Goal: Task Accomplishment & Management: Use online tool/utility

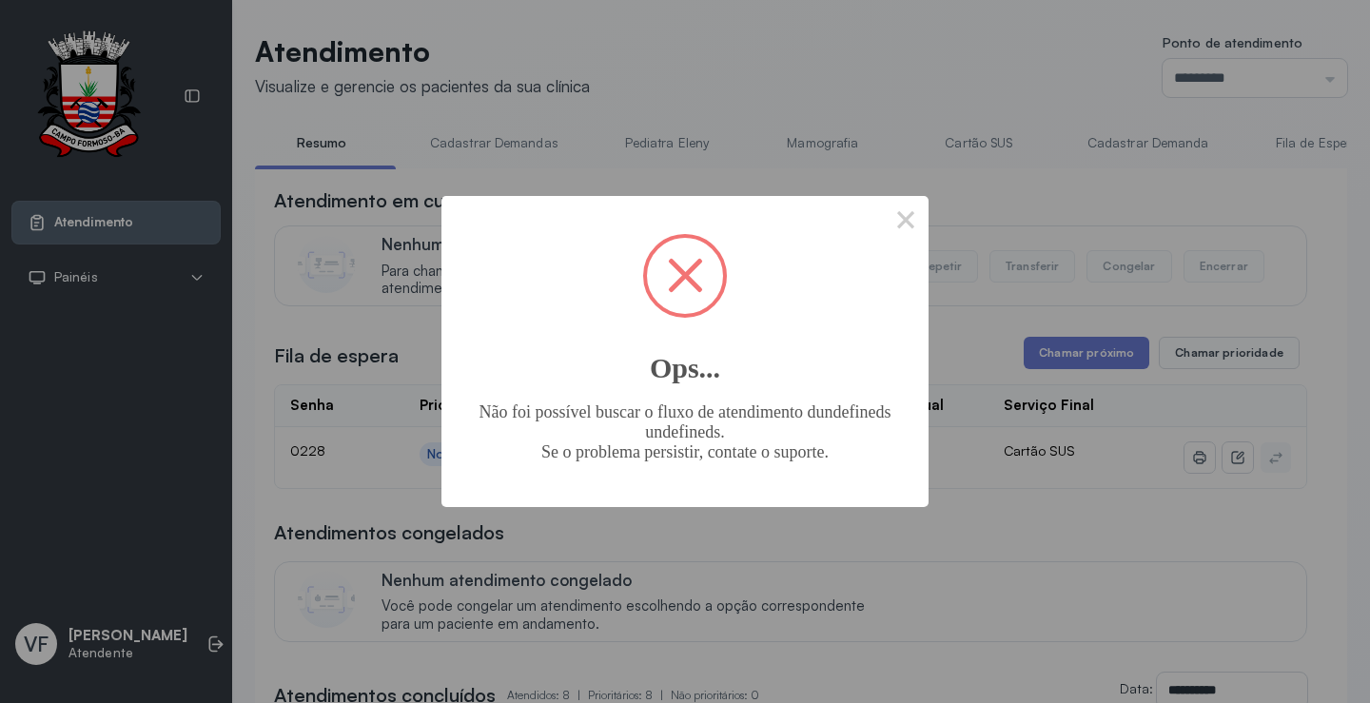
click at [311, 599] on div "× Ops... Não foi possível buscar o fluxo de atendimento dundefineds undefineds.…" at bounding box center [685, 351] width 1370 height 703
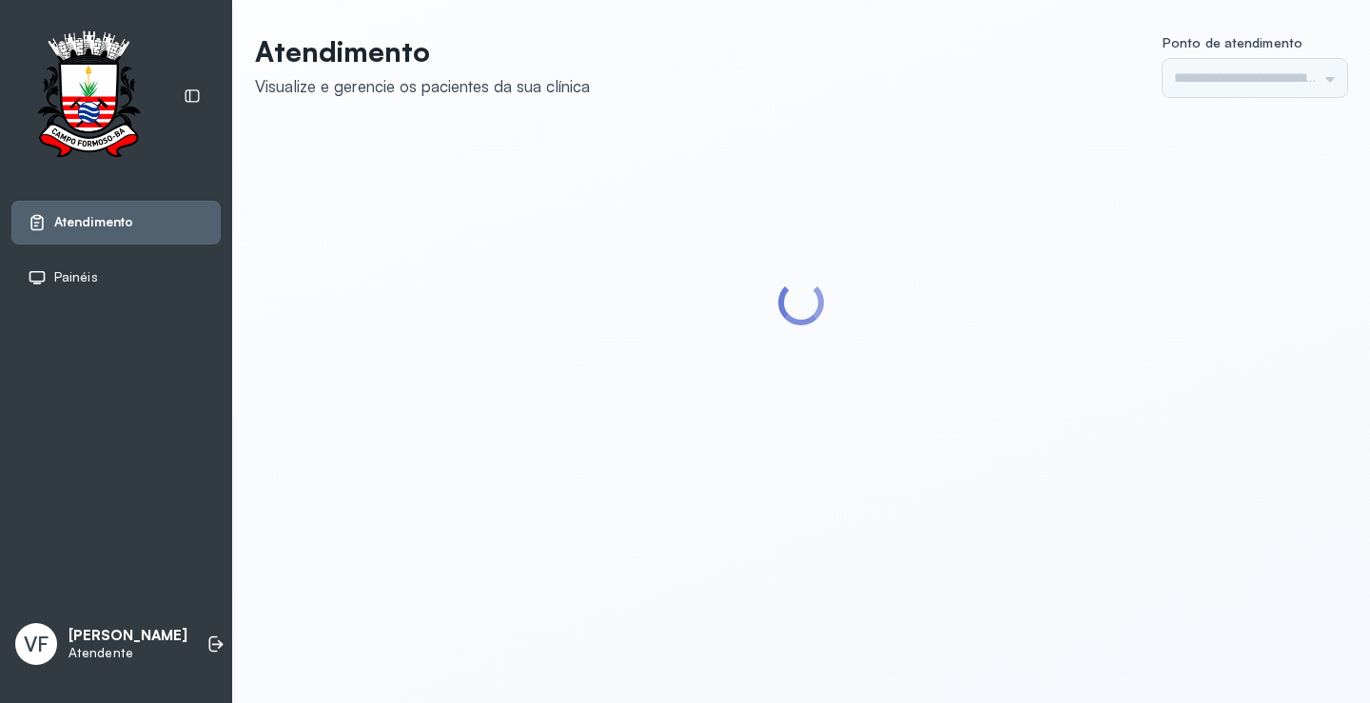
type input "*********"
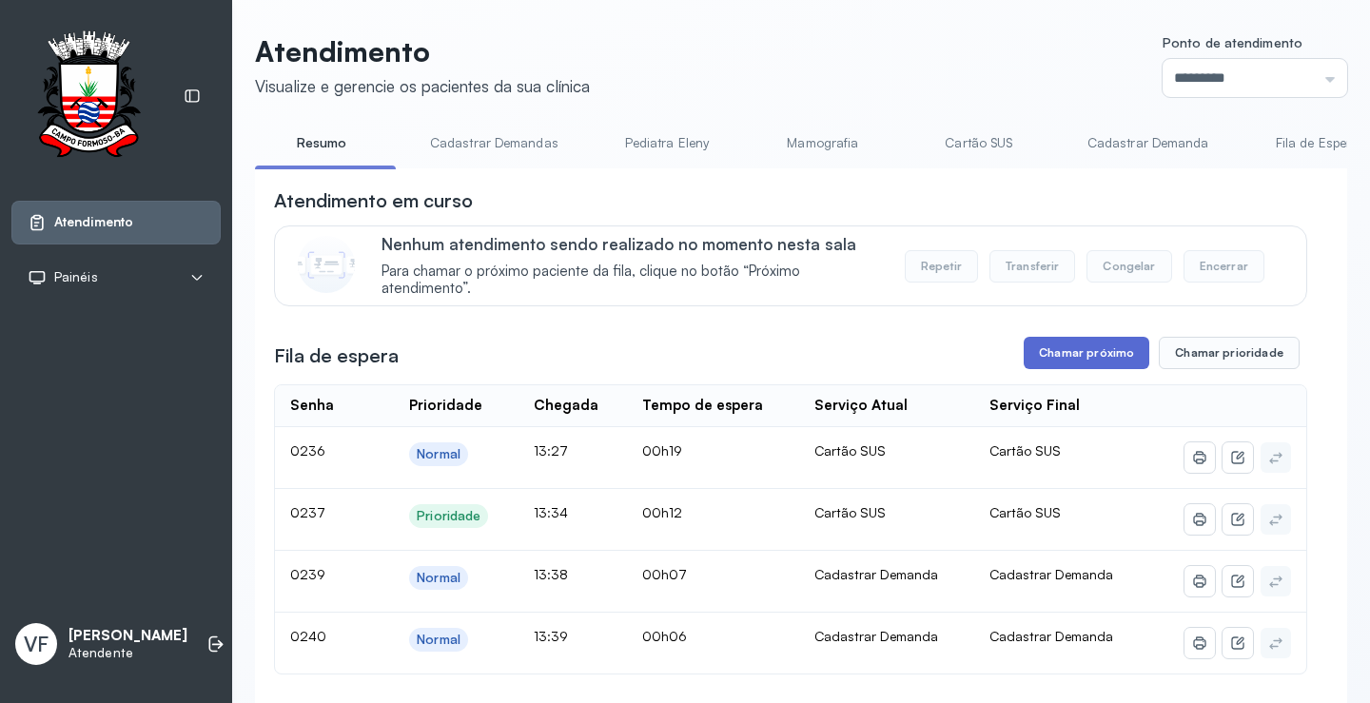
click at [1067, 352] on button "Chamar próximo" at bounding box center [1086, 353] width 126 height 32
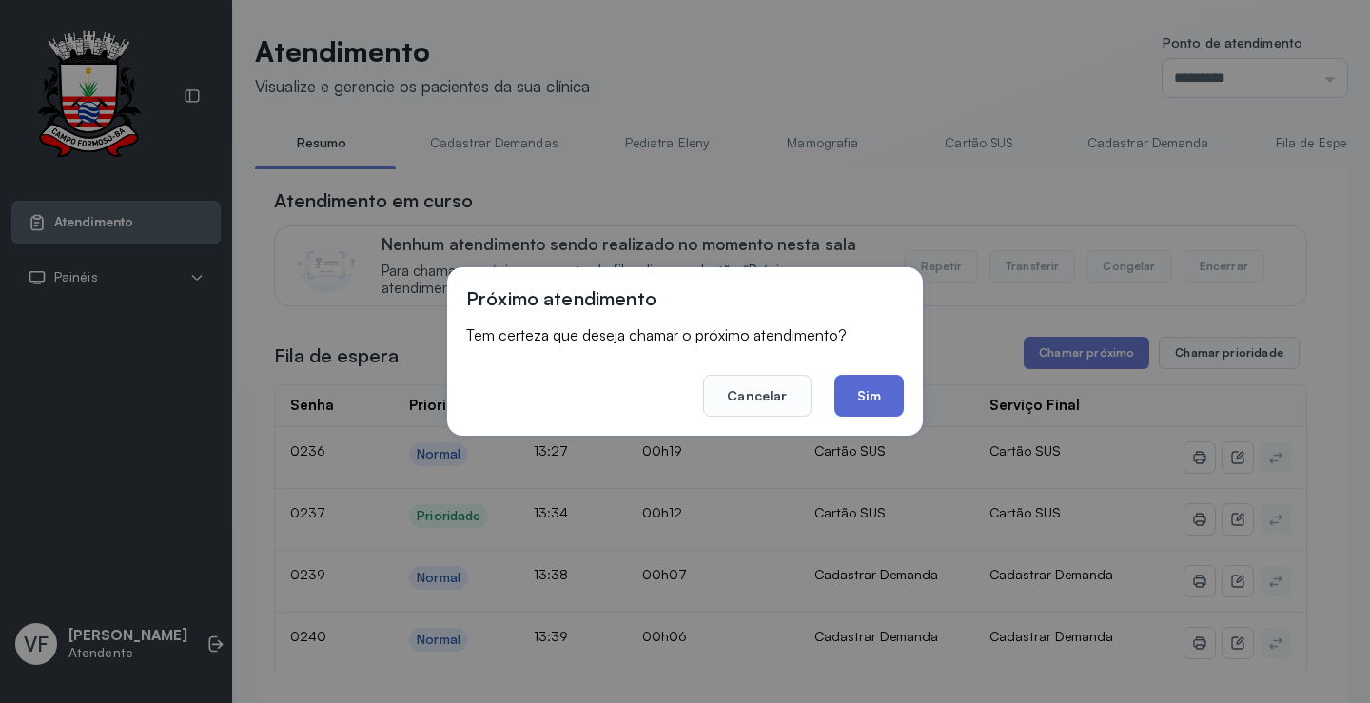
click at [862, 395] on button "Sim" at bounding box center [868, 396] width 69 height 42
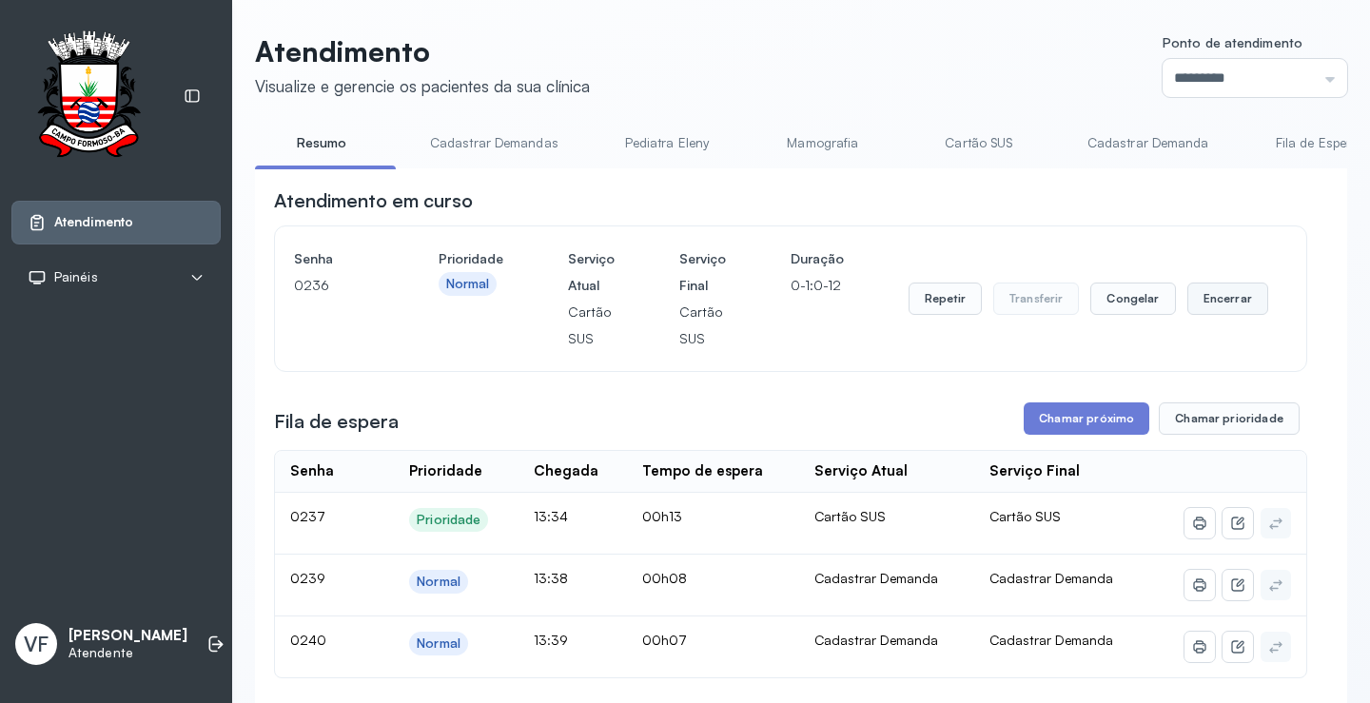
click at [1218, 297] on button "Encerrar" at bounding box center [1227, 298] width 81 height 32
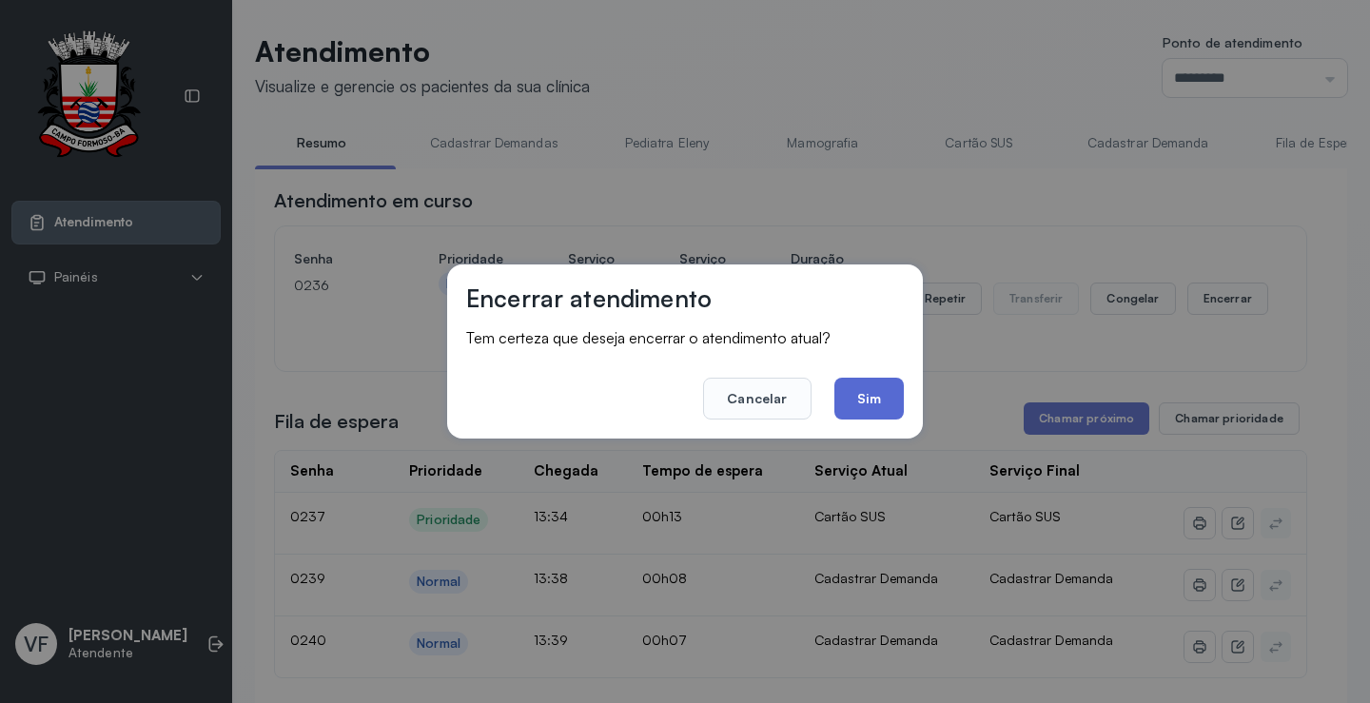
click at [863, 395] on button "Sim" at bounding box center [868, 399] width 69 height 42
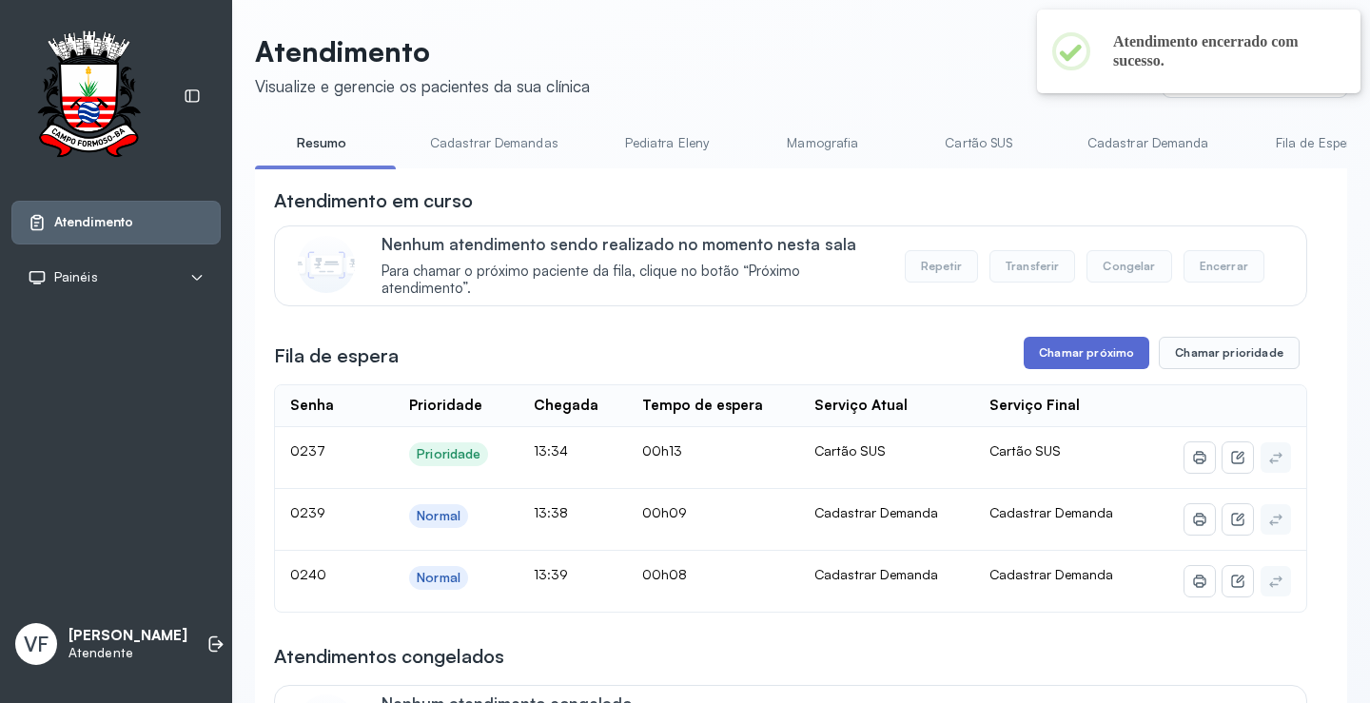
click at [1078, 351] on button "Chamar próximo" at bounding box center [1086, 353] width 126 height 32
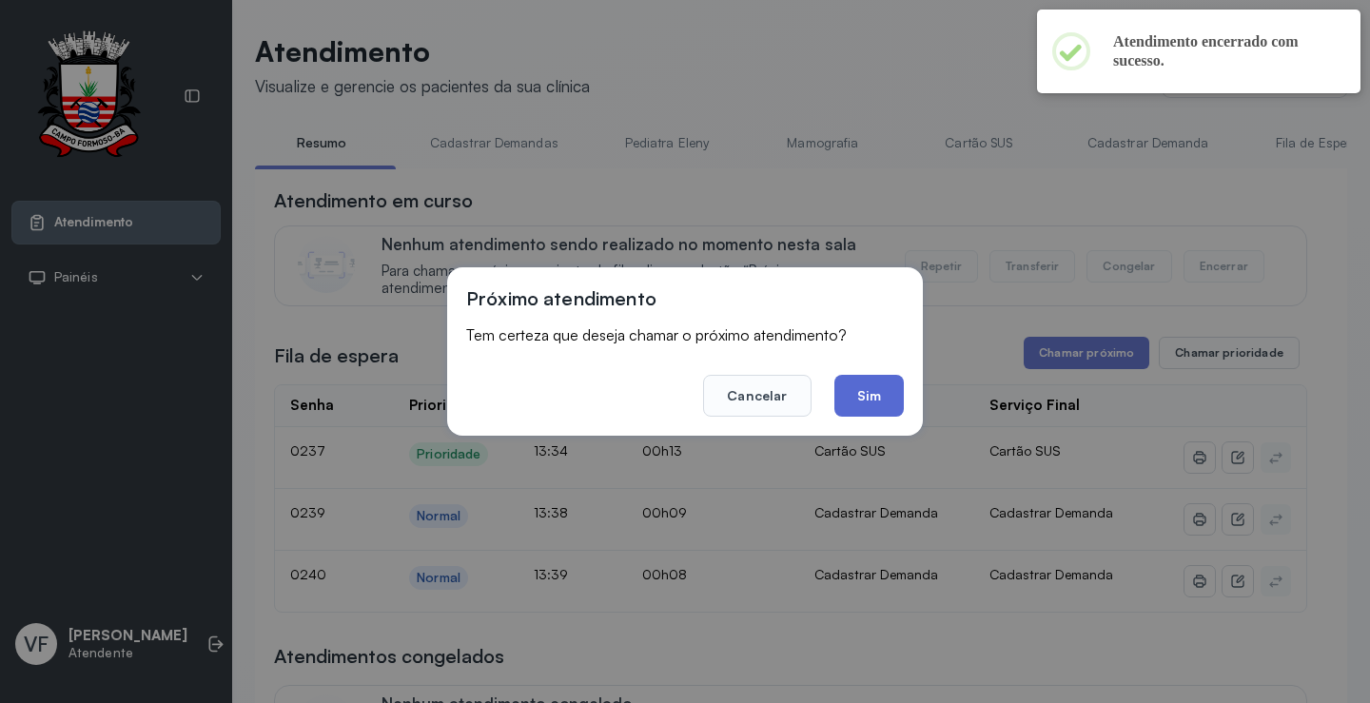
click at [862, 395] on button "Sim" at bounding box center [868, 396] width 69 height 42
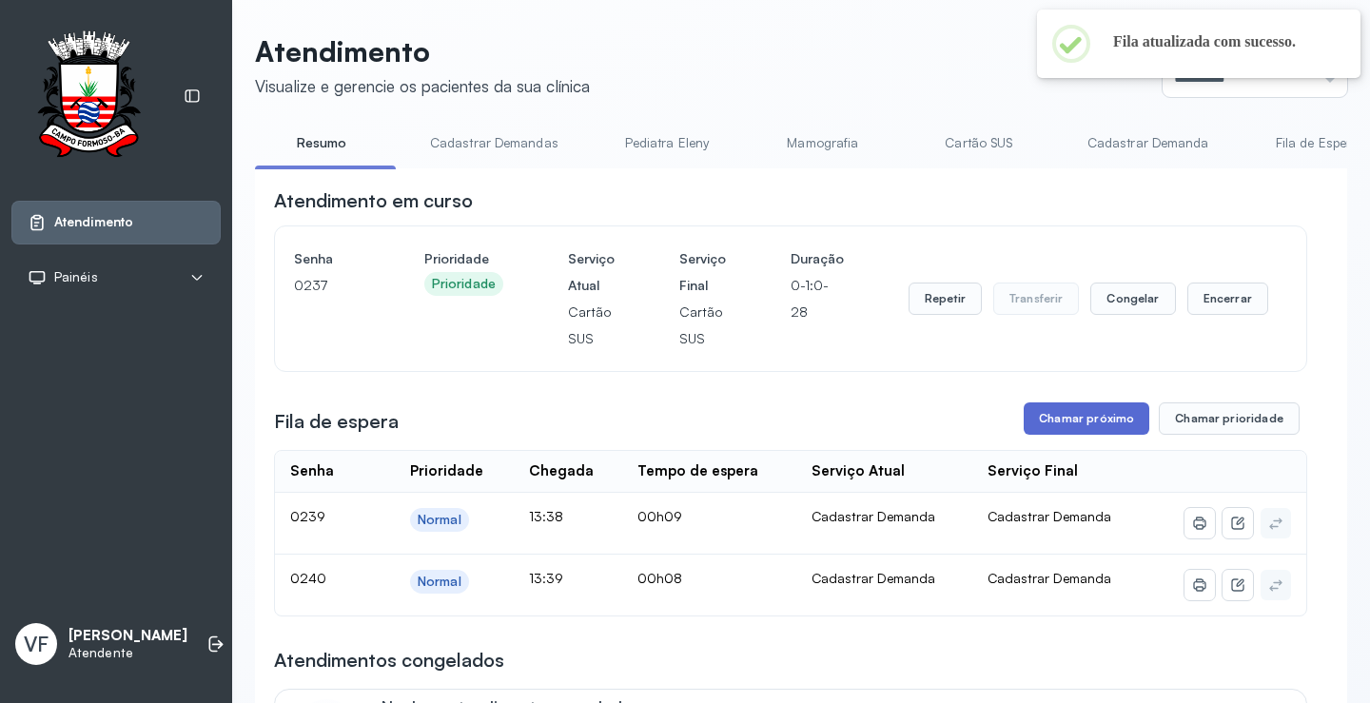
click at [1082, 419] on button "Chamar próximo" at bounding box center [1086, 418] width 126 height 32
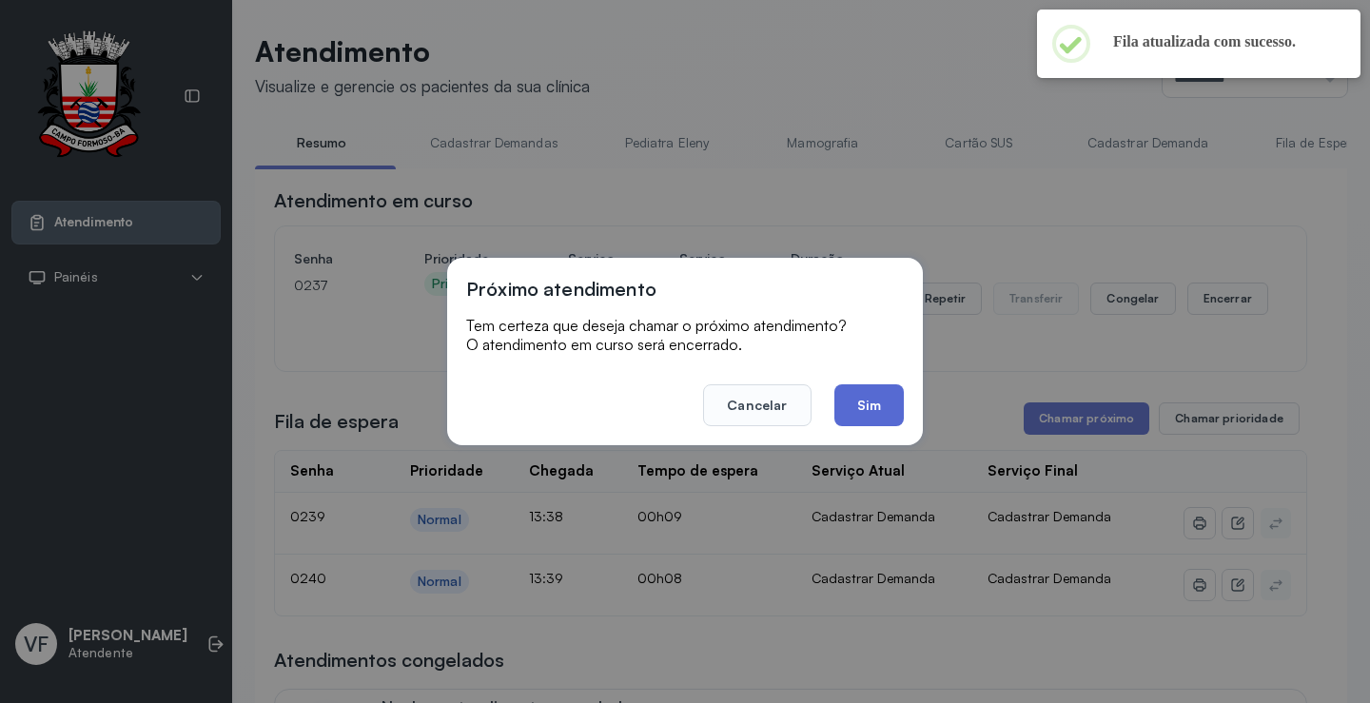
click at [873, 399] on button "Sim" at bounding box center [868, 405] width 69 height 42
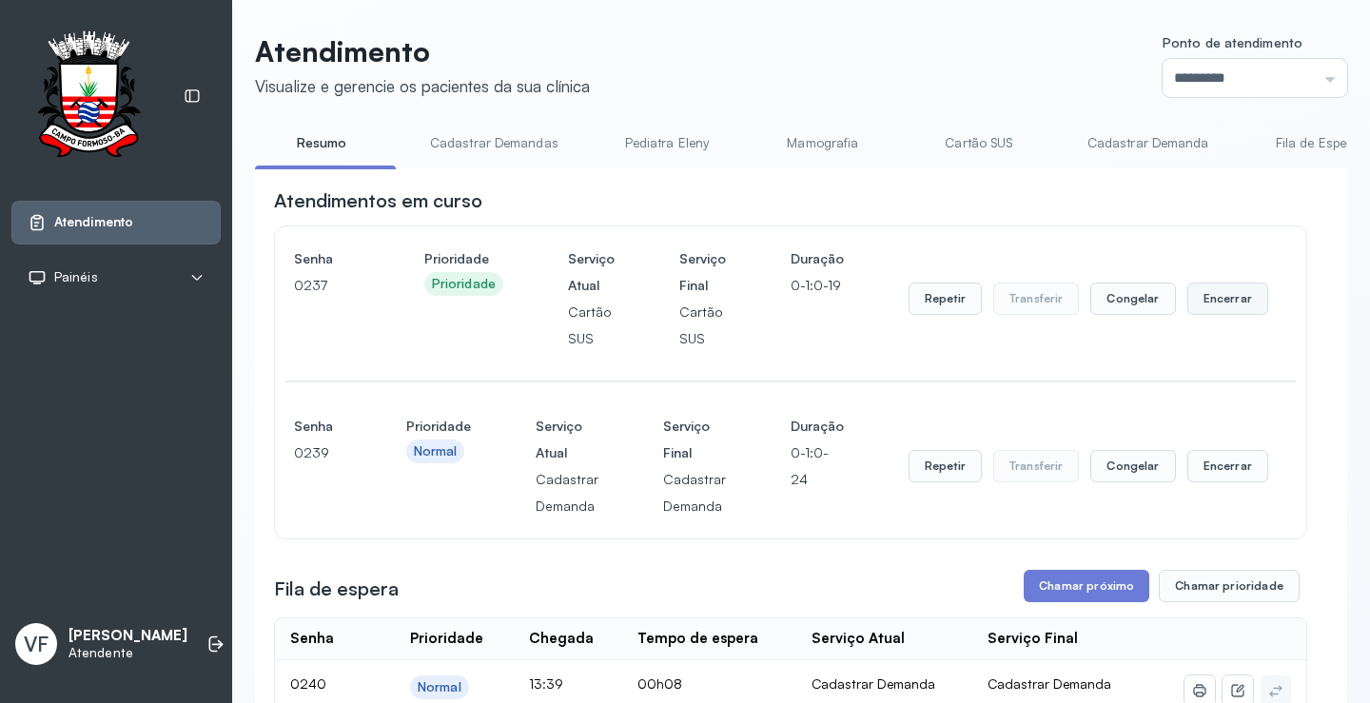
click at [1218, 303] on button "Encerrar" at bounding box center [1227, 298] width 81 height 32
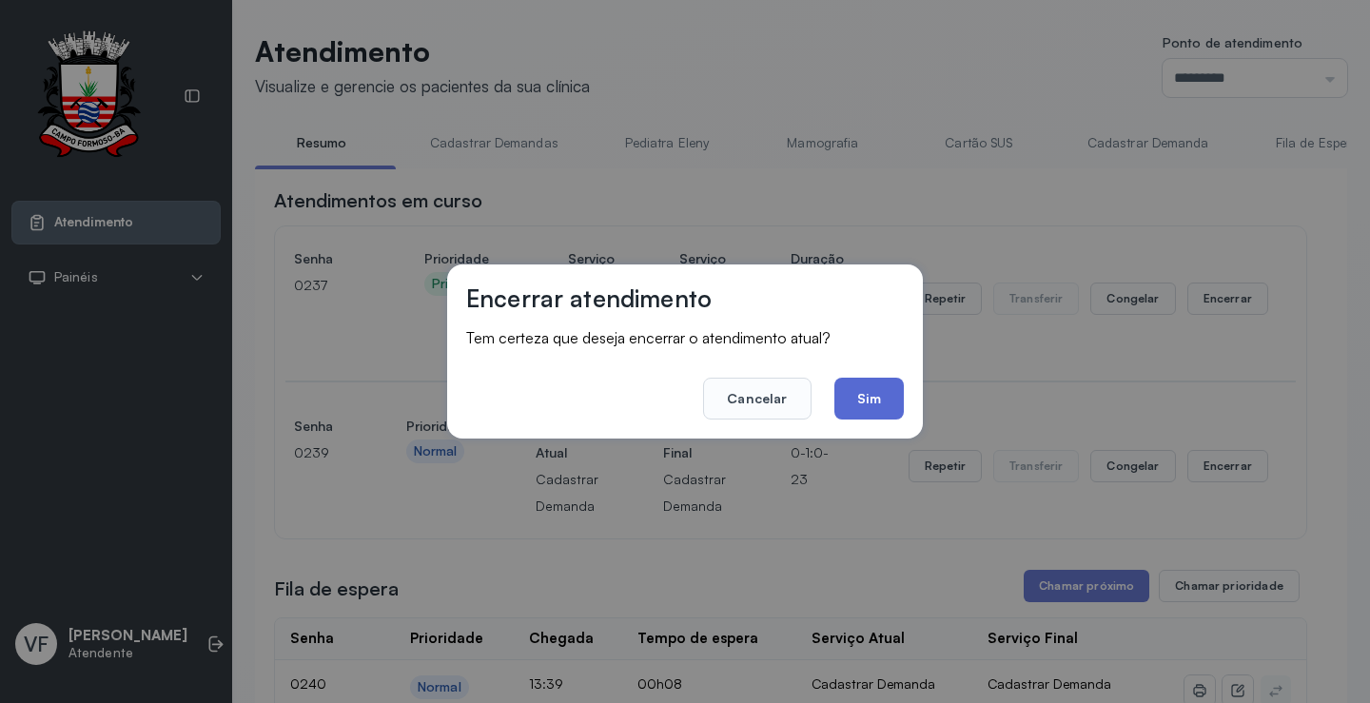
click at [870, 391] on button "Sim" at bounding box center [868, 399] width 69 height 42
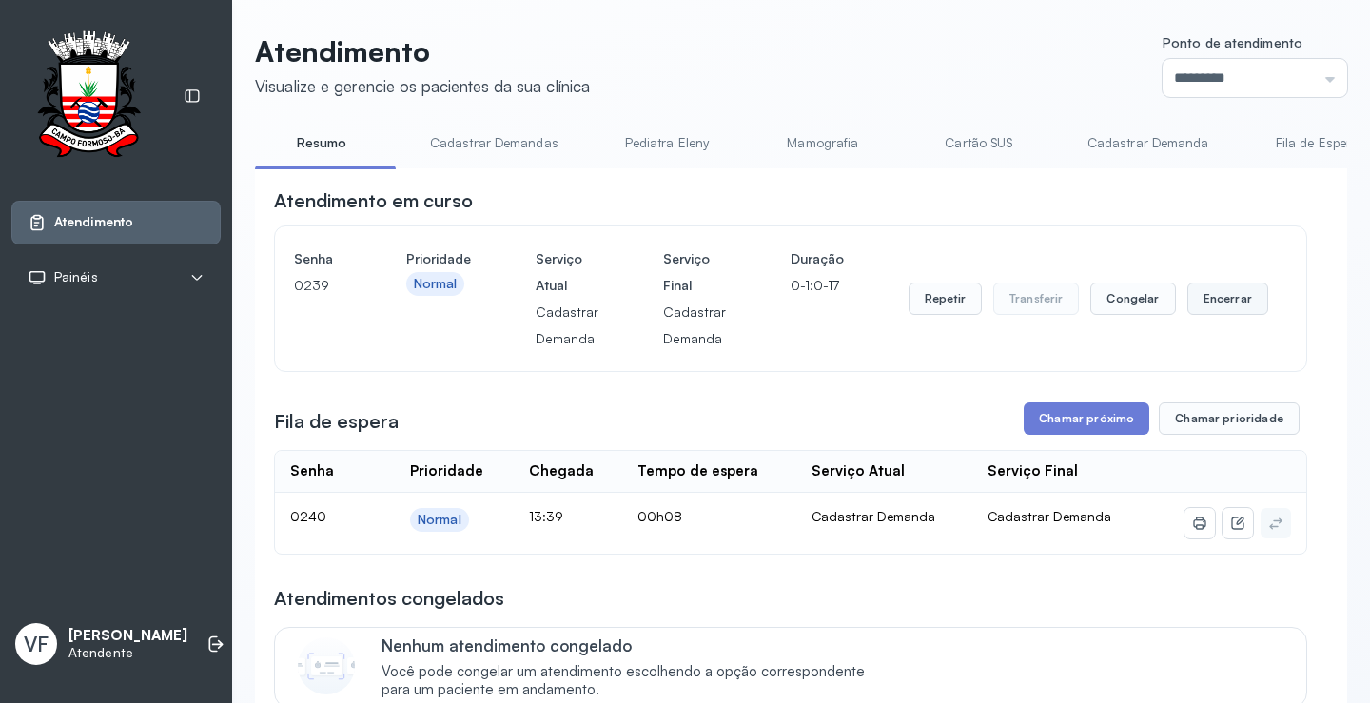
click at [1213, 305] on button "Encerrar" at bounding box center [1227, 298] width 81 height 32
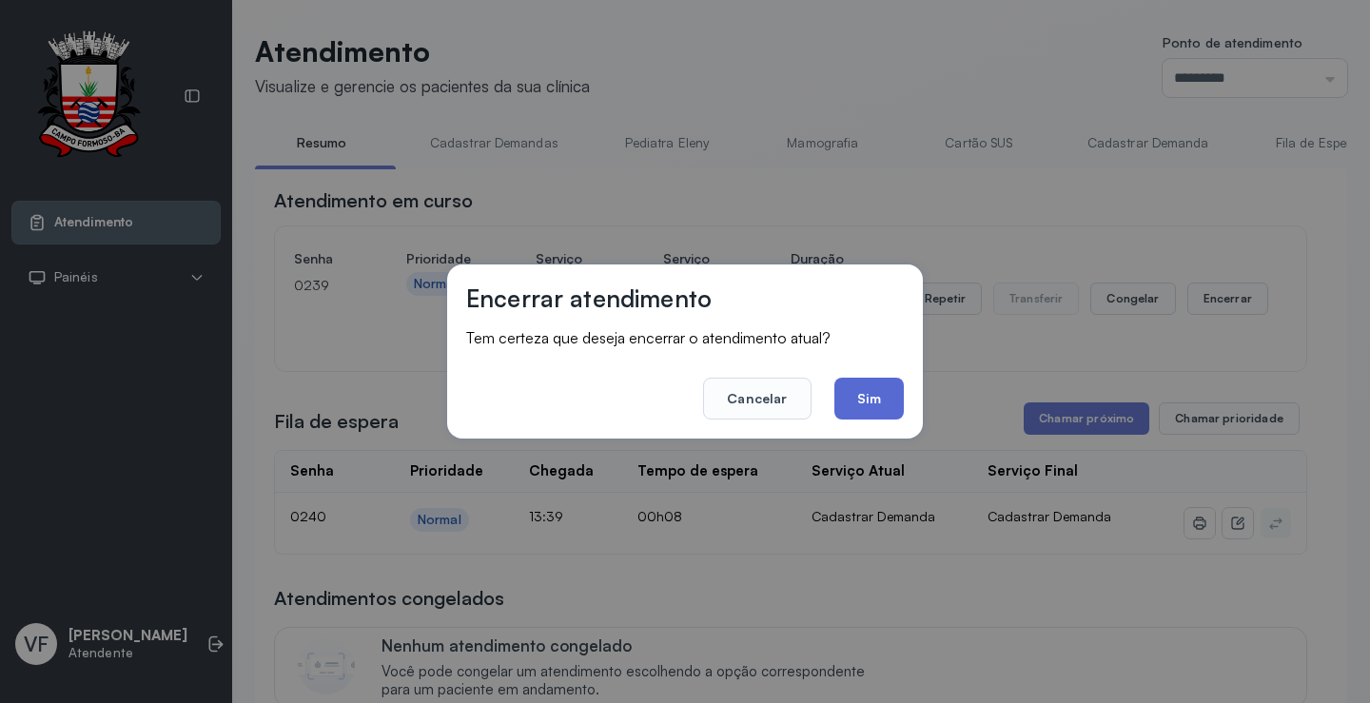
click at [861, 387] on button "Sim" at bounding box center [868, 399] width 69 height 42
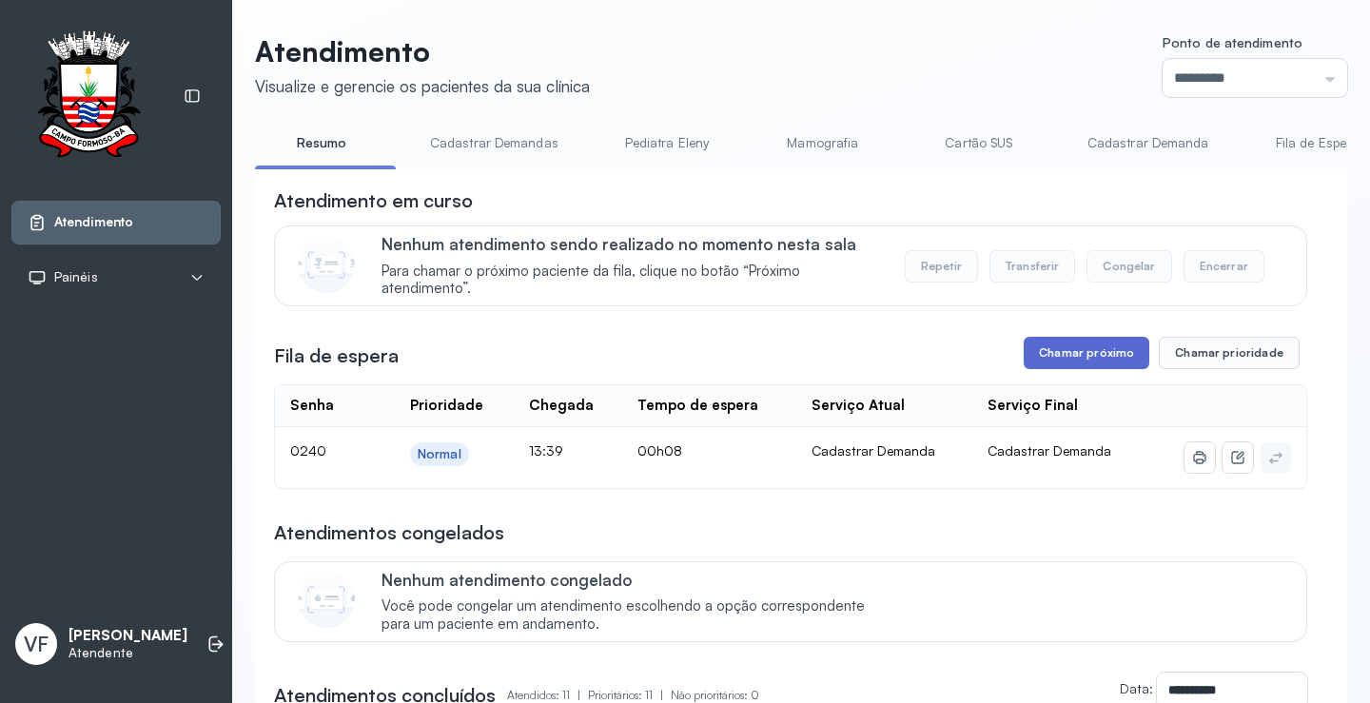
click at [1078, 356] on button "Chamar próximo" at bounding box center [1086, 353] width 126 height 32
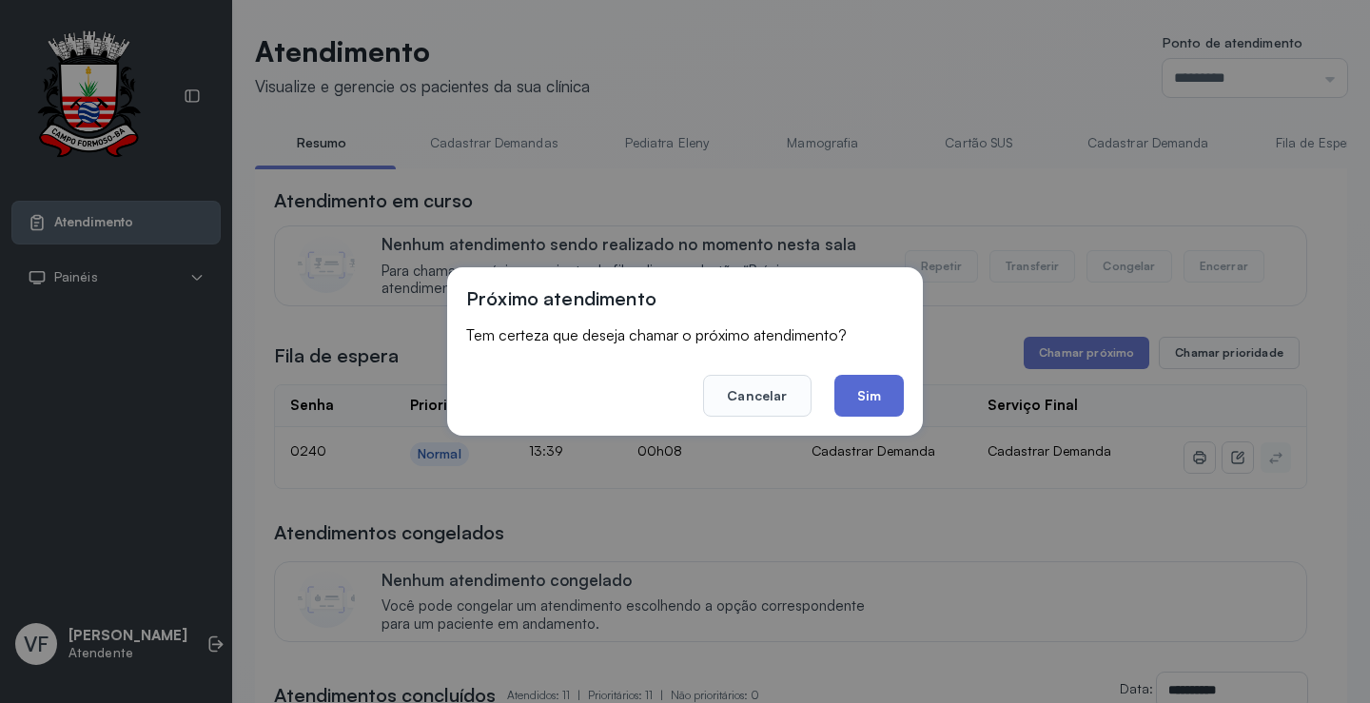
click at [868, 385] on button "Sim" at bounding box center [868, 396] width 69 height 42
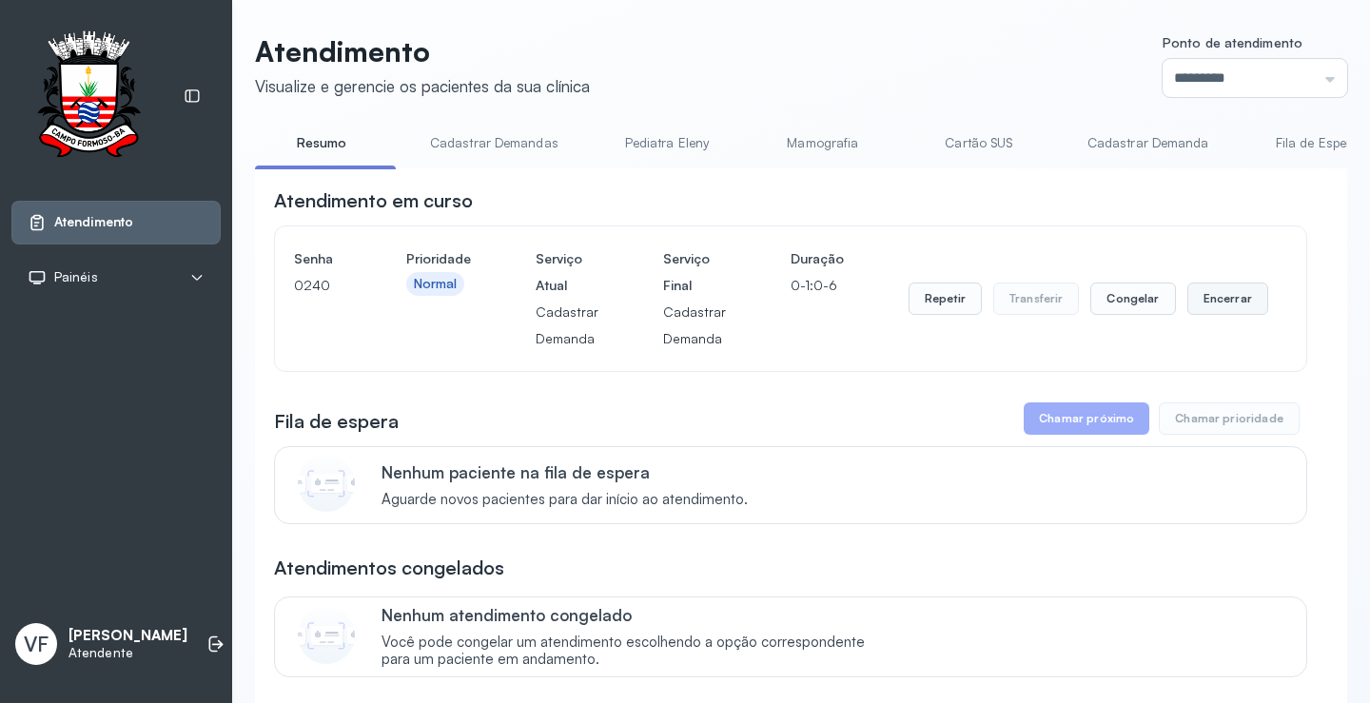
click at [1209, 302] on button "Encerrar" at bounding box center [1227, 298] width 81 height 32
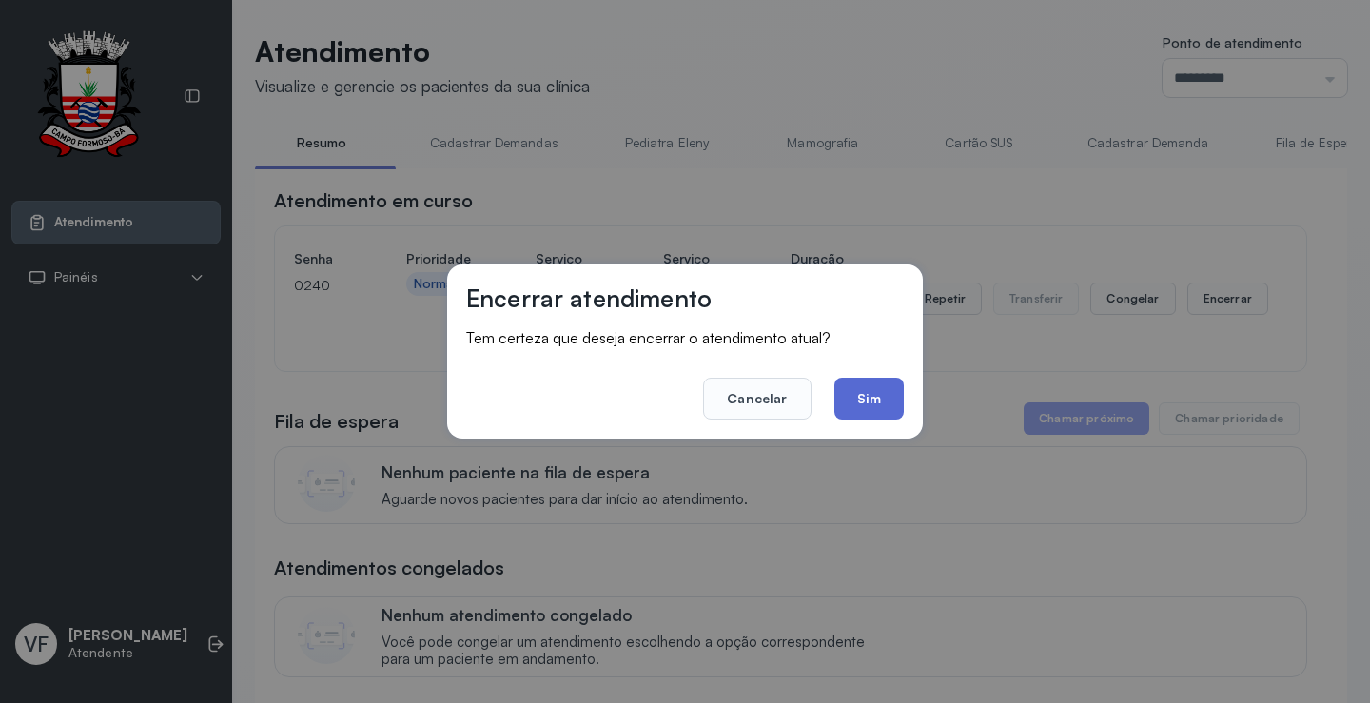
click at [872, 383] on button "Sim" at bounding box center [868, 399] width 69 height 42
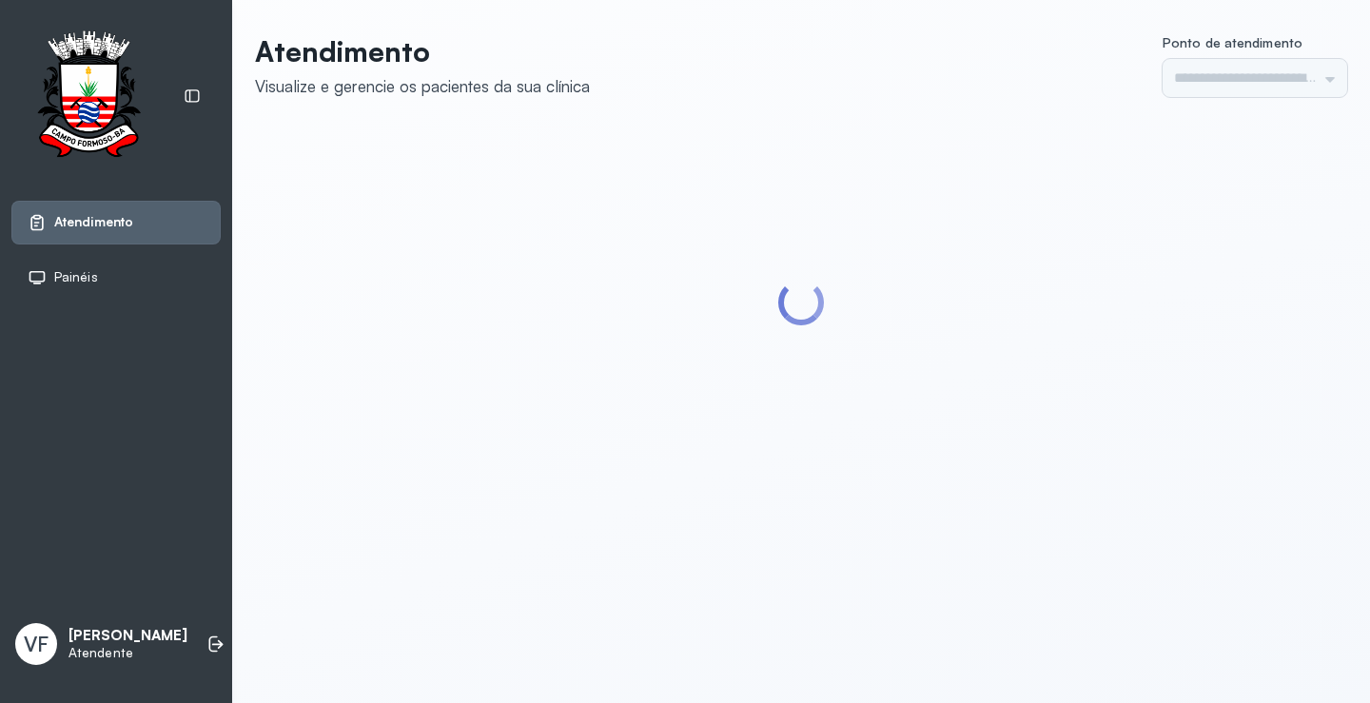
type input "*********"
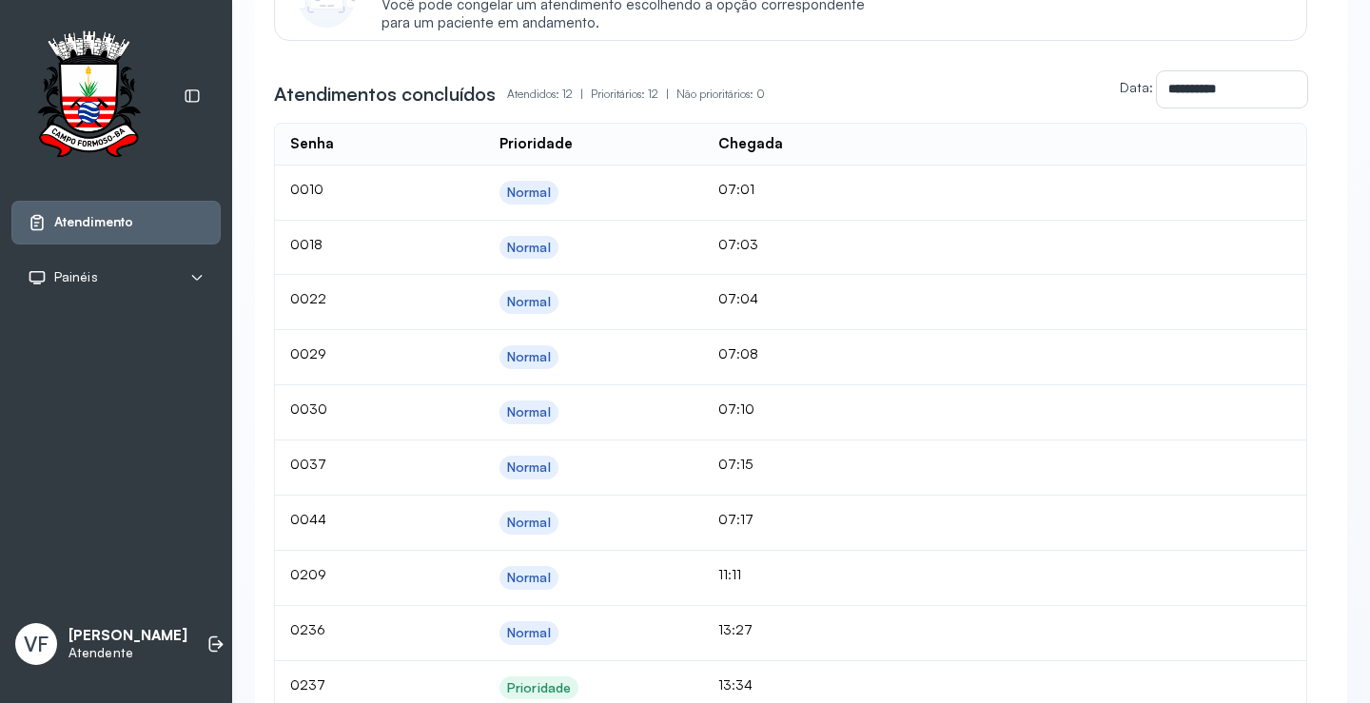
scroll to position [190, 0]
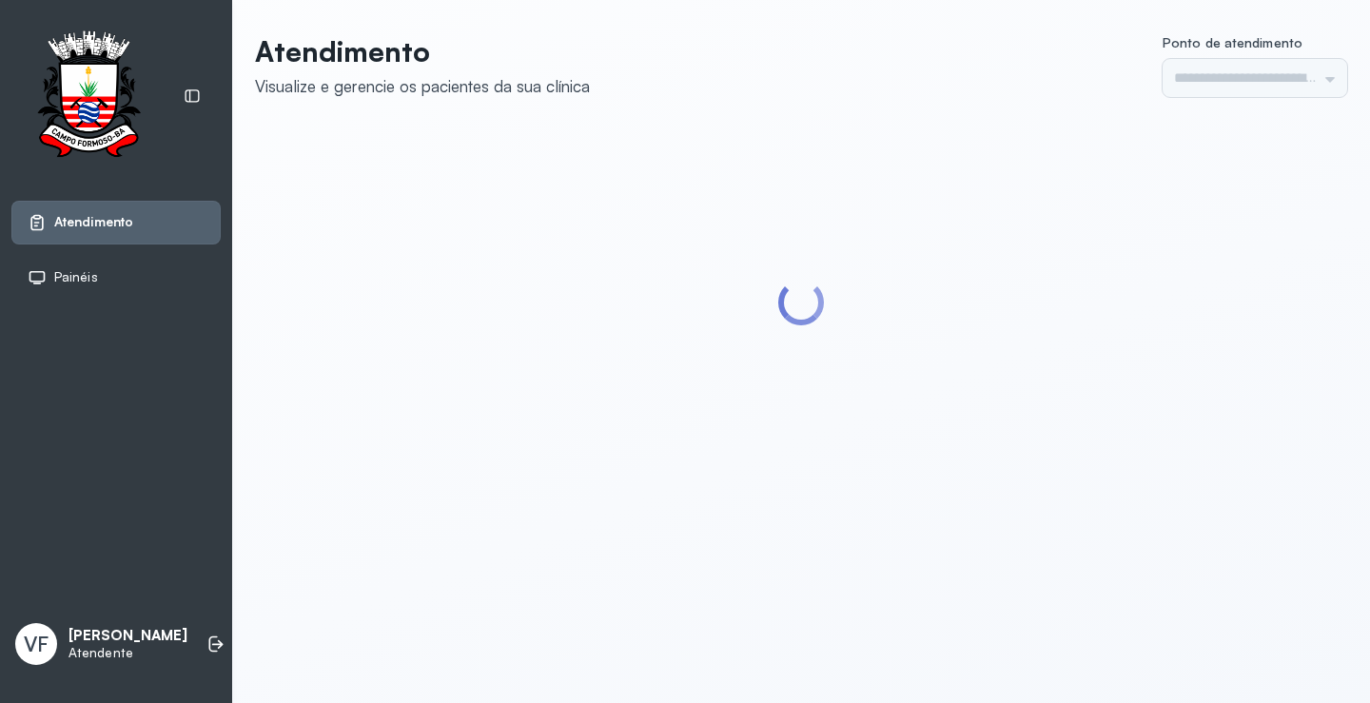
type input "*********"
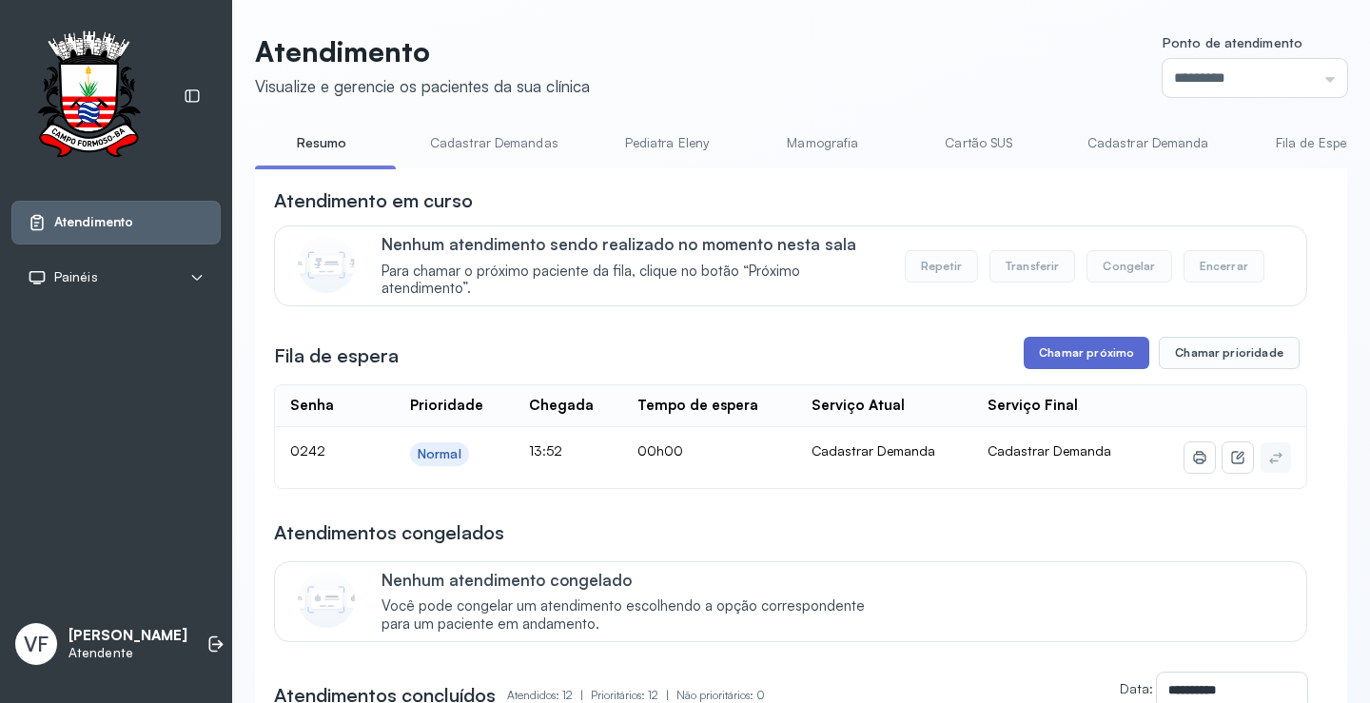
click at [1083, 351] on button "Chamar próximo" at bounding box center [1086, 353] width 126 height 32
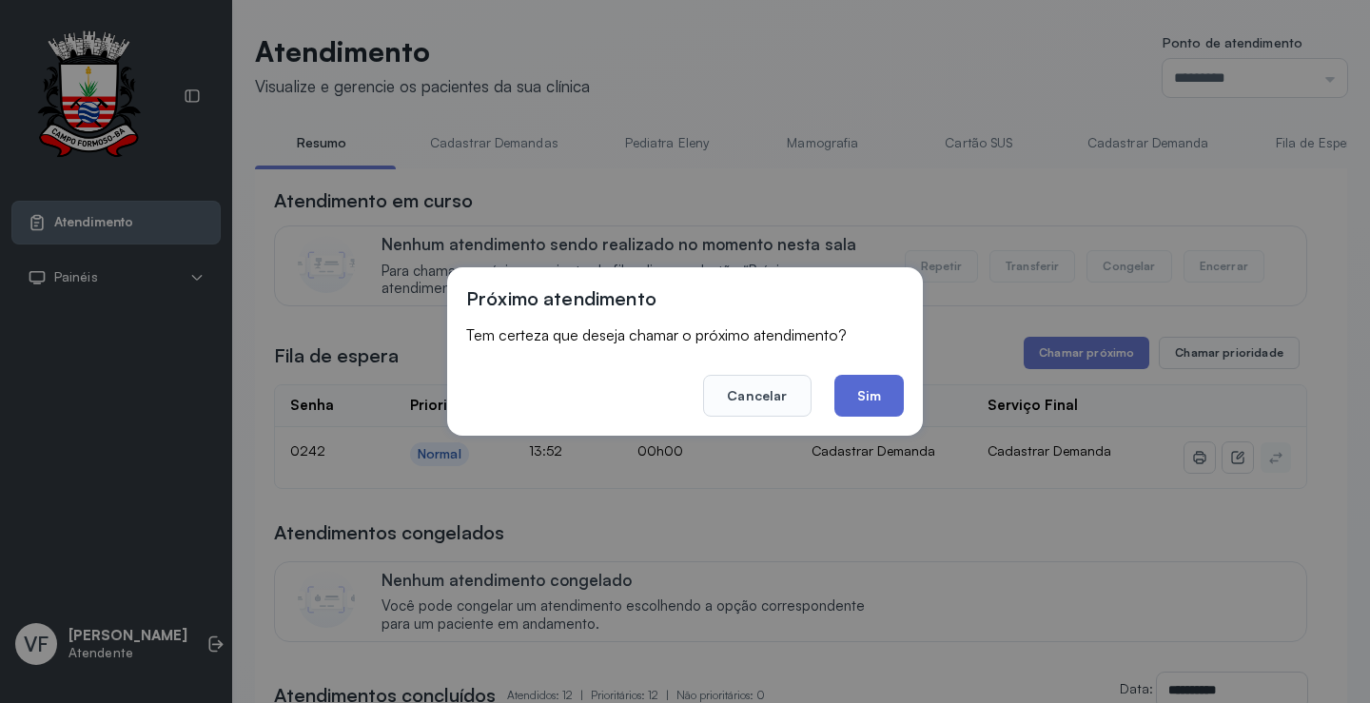
click at [865, 399] on button "Sim" at bounding box center [868, 396] width 69 height 42
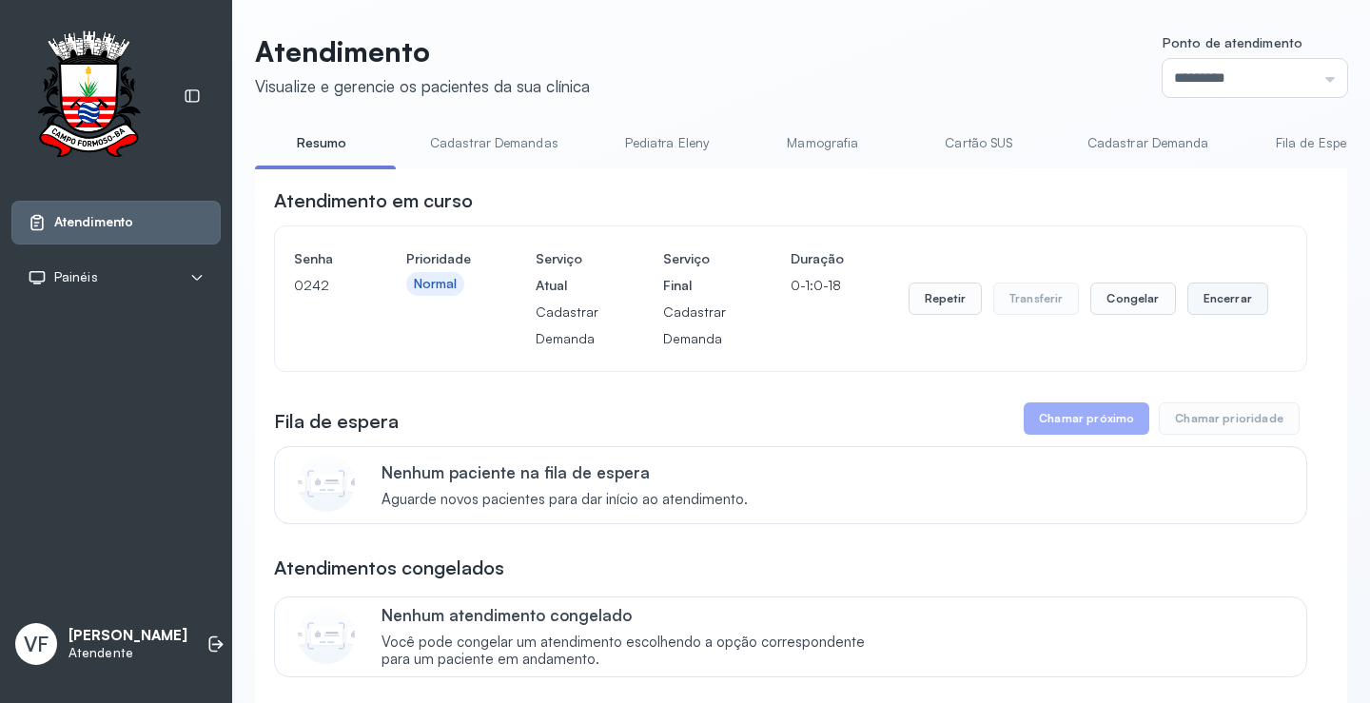
click at [1204, 300] on button "Encerrar" at bounding box center [1227, 298] width 81 height 32
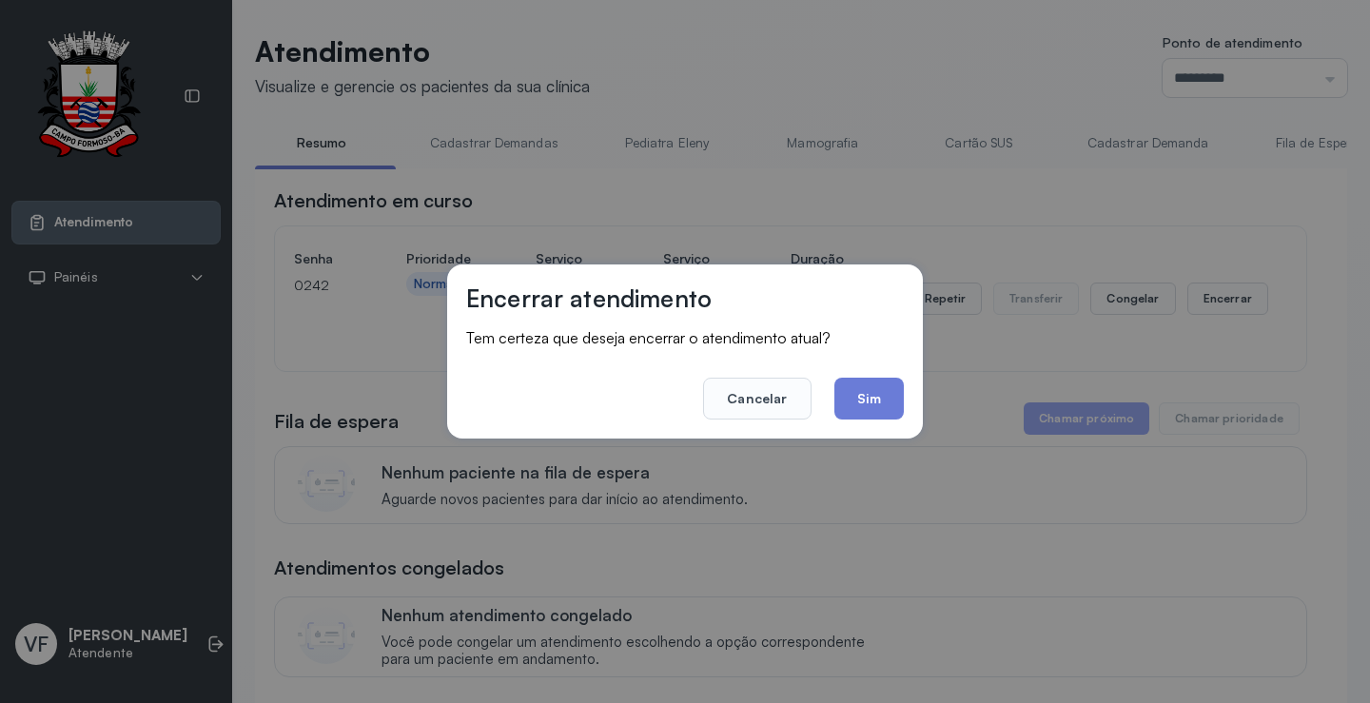
drag, startPoint x: 873, startPoint y: 392, endPoint x: 873, endPoint y: 371, distance: 20.9
click at [873, 391] on button "Sim" at bounding box center [868, 399] width 69 height 42
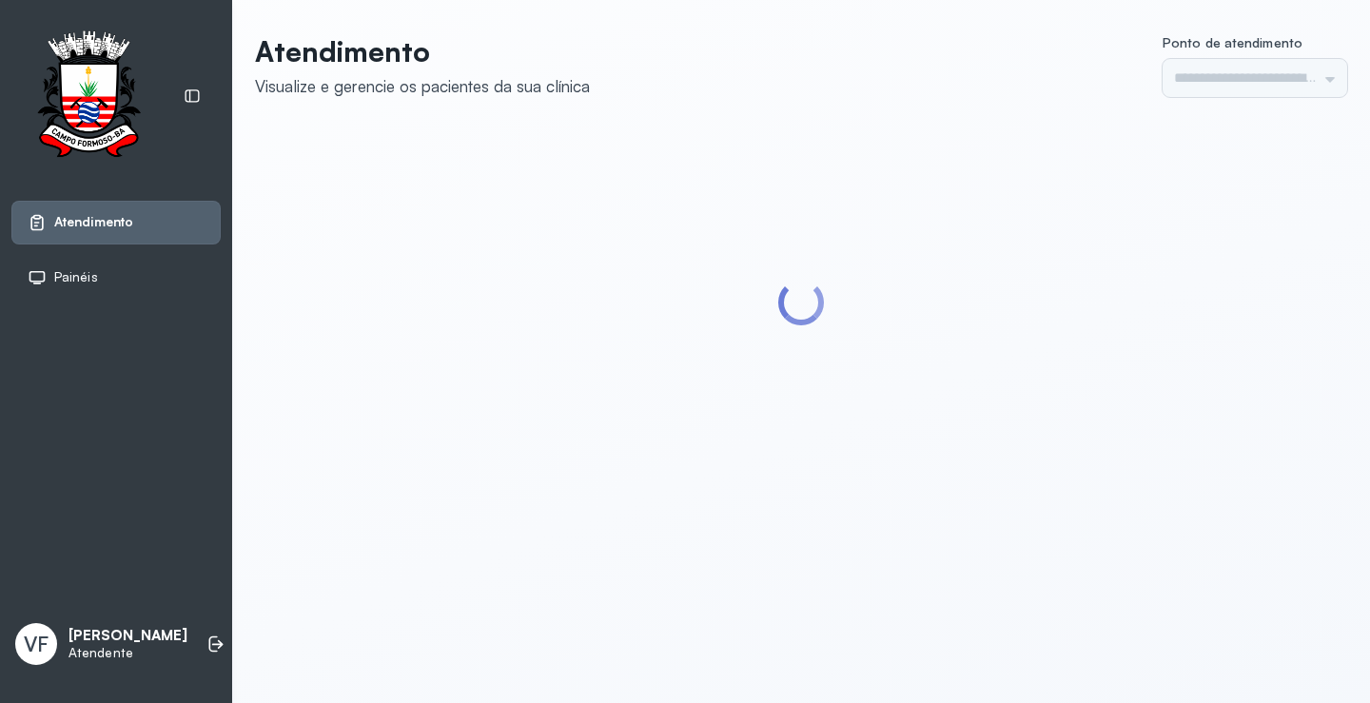
type input "*********"
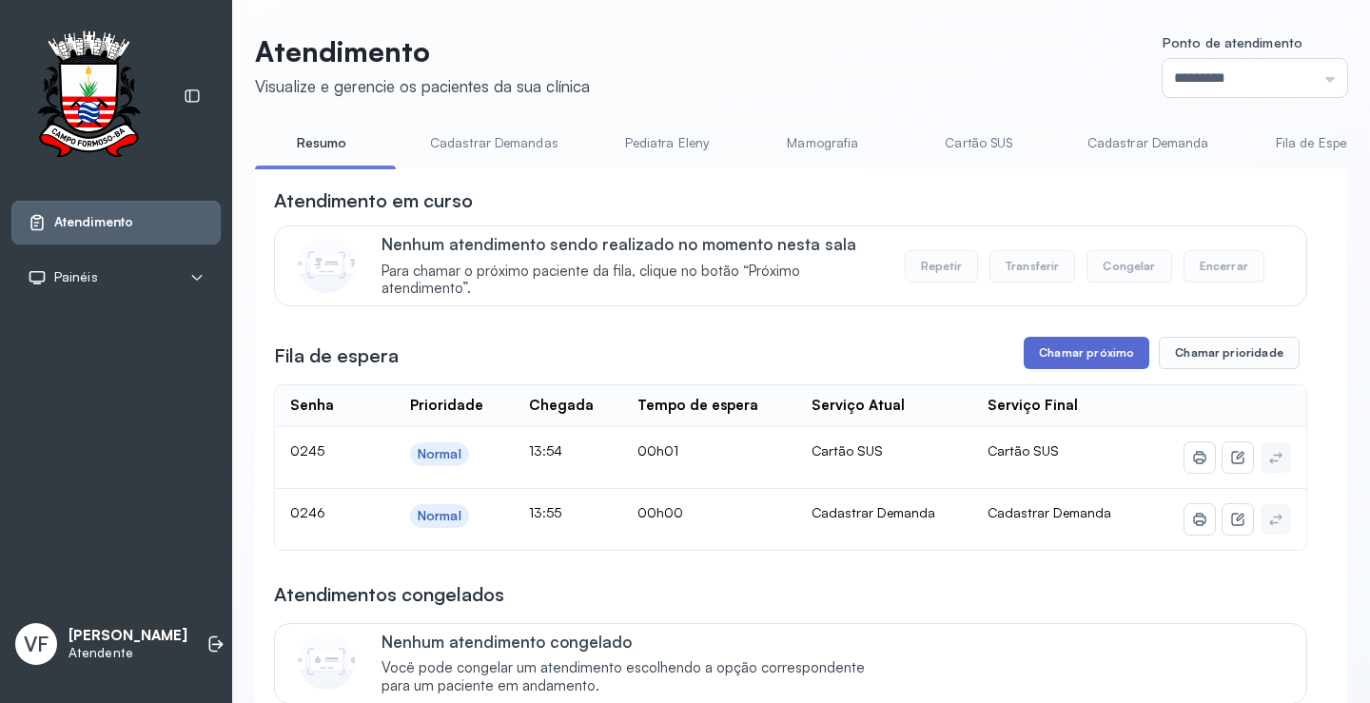
click at [1062, 359] on button "Chamar próximo" at bounding box center [1086, 353] width 126 height 32
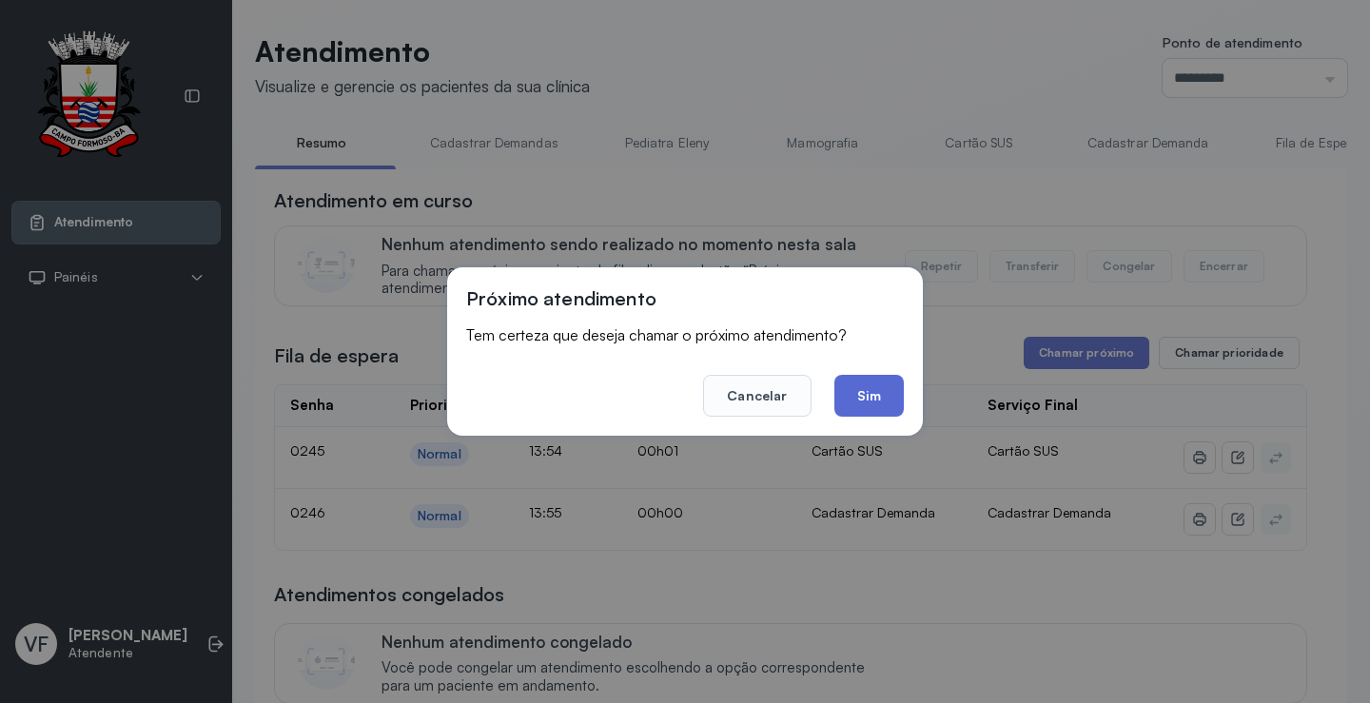
click at [866, 382] on button "Sim" at bounding box center [868, 396] width 69 height 42
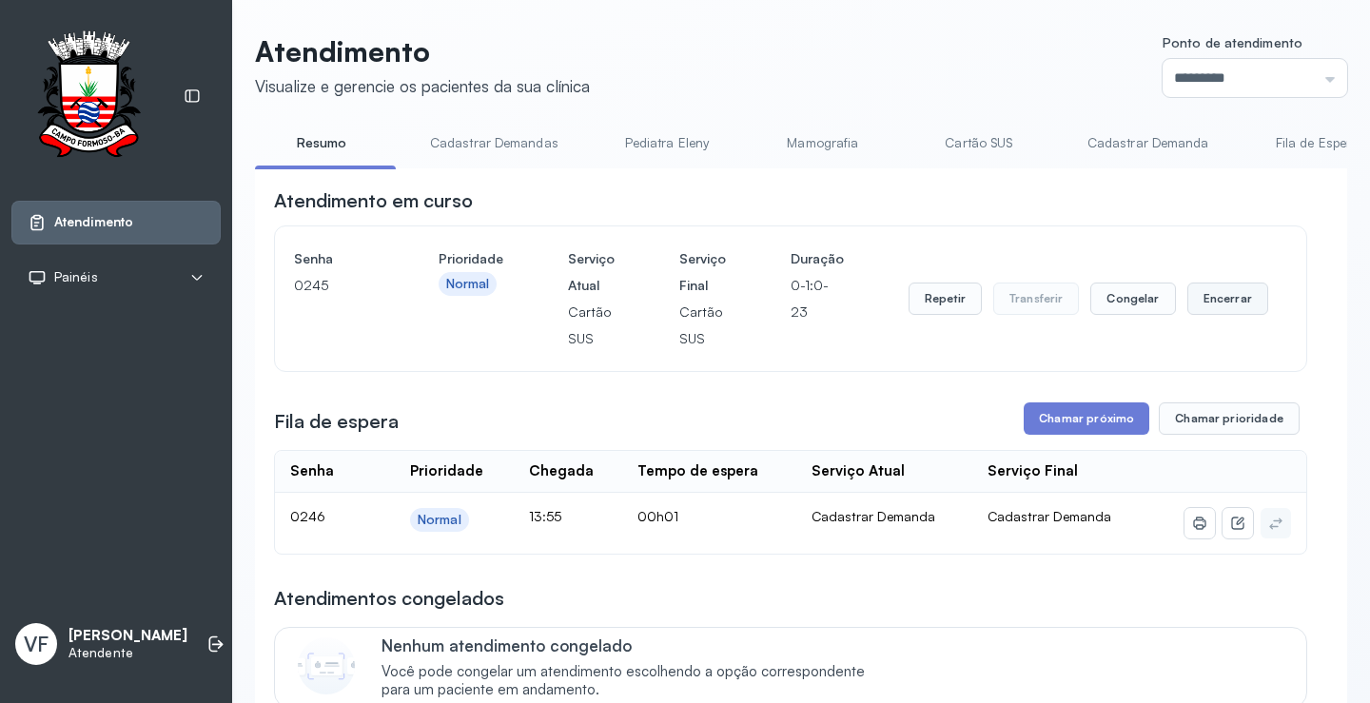
click at [1224, 302] on button "Encerrar" at bounding box center [1227, 298] width 81 height 32
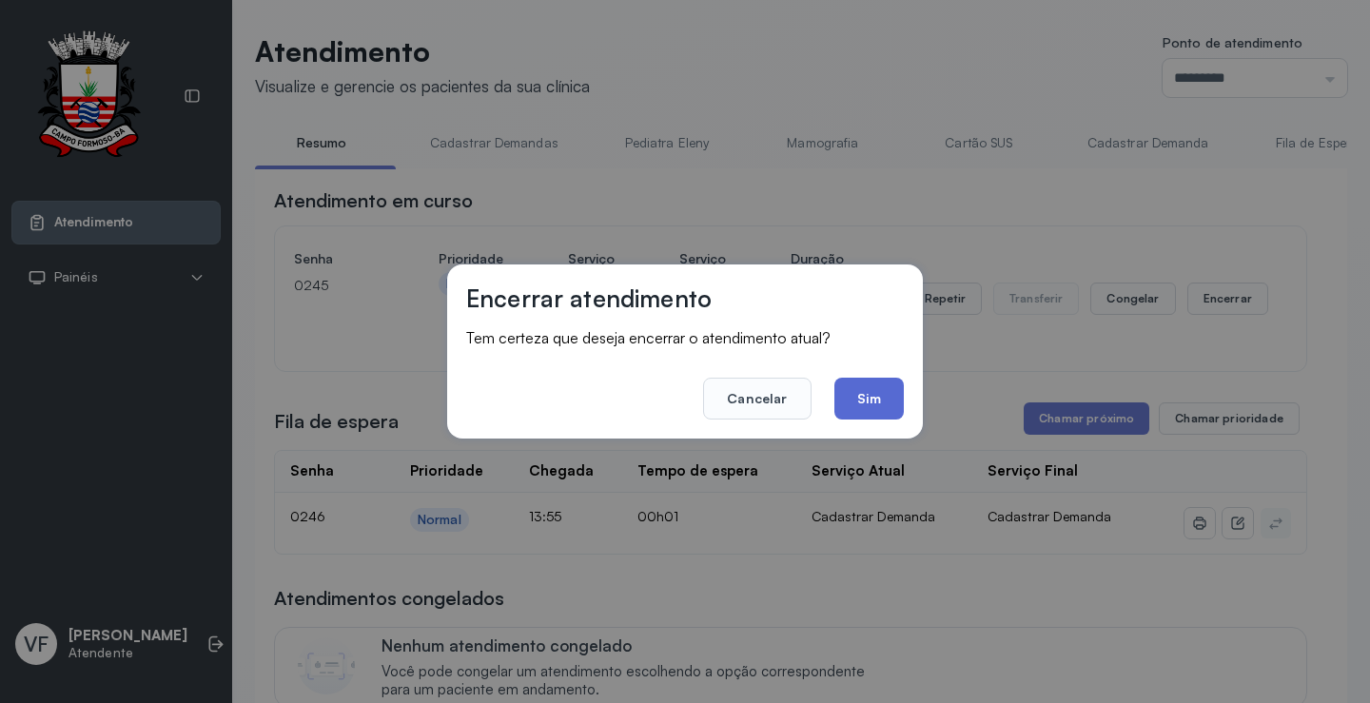
click at [871, 391] on button "Sim" at bounding box center [868, 399] width 69 height 42
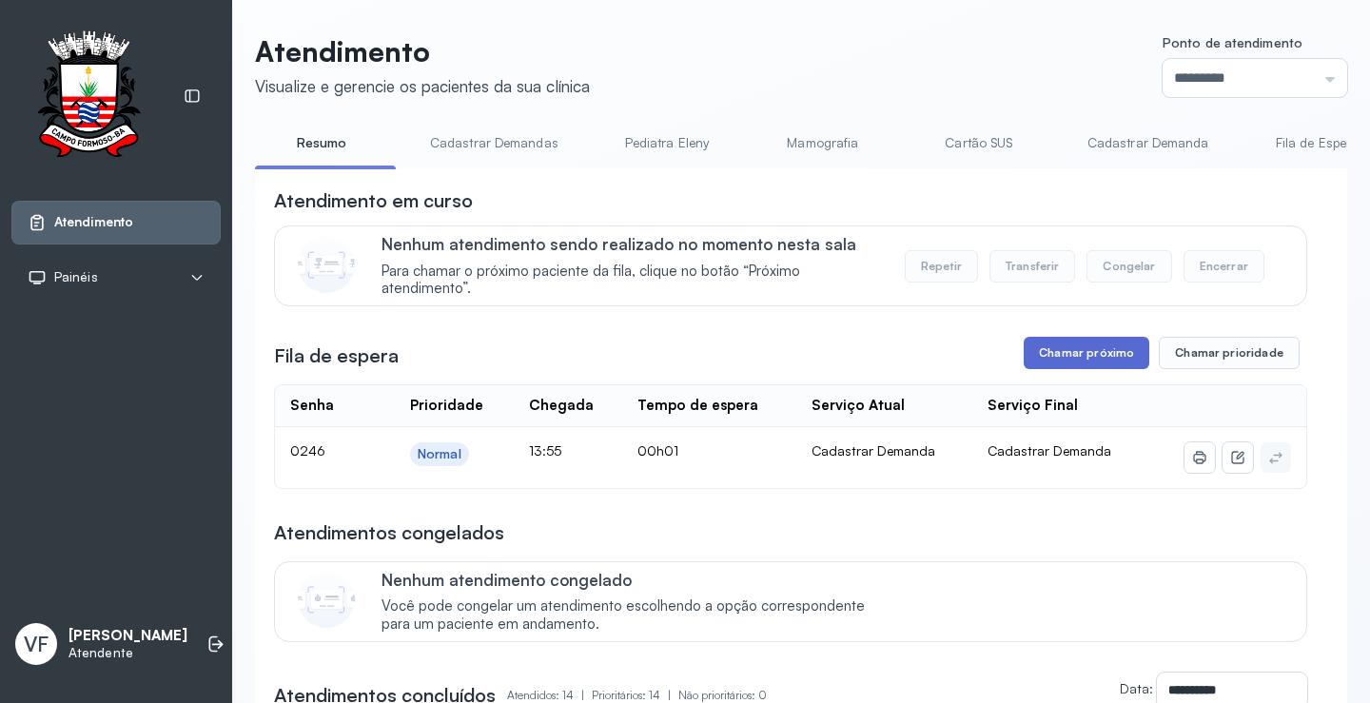
click at [1083, 348] on button "Chamar próximo" at bounding box center [1086, 353] width 126 height 32
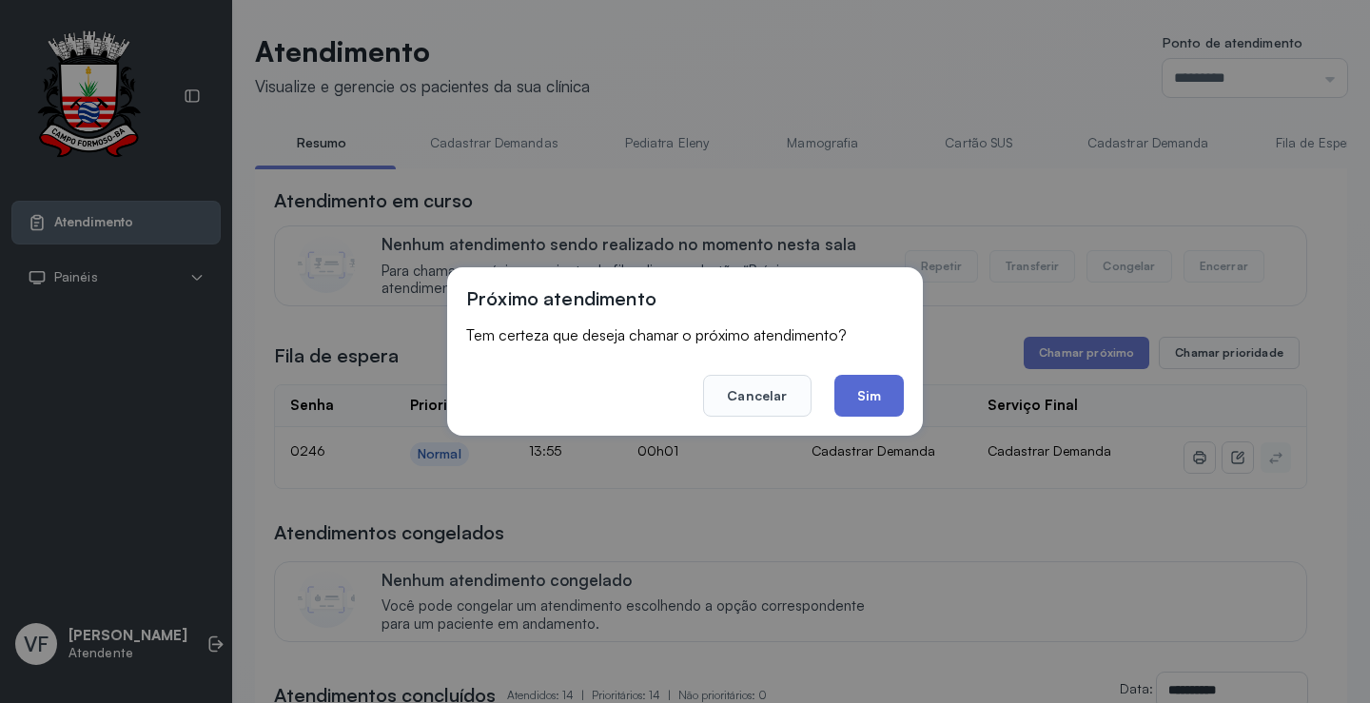
click at [872, 387] on button "Sim" at bounding box center [868, 396] width 69 height 42
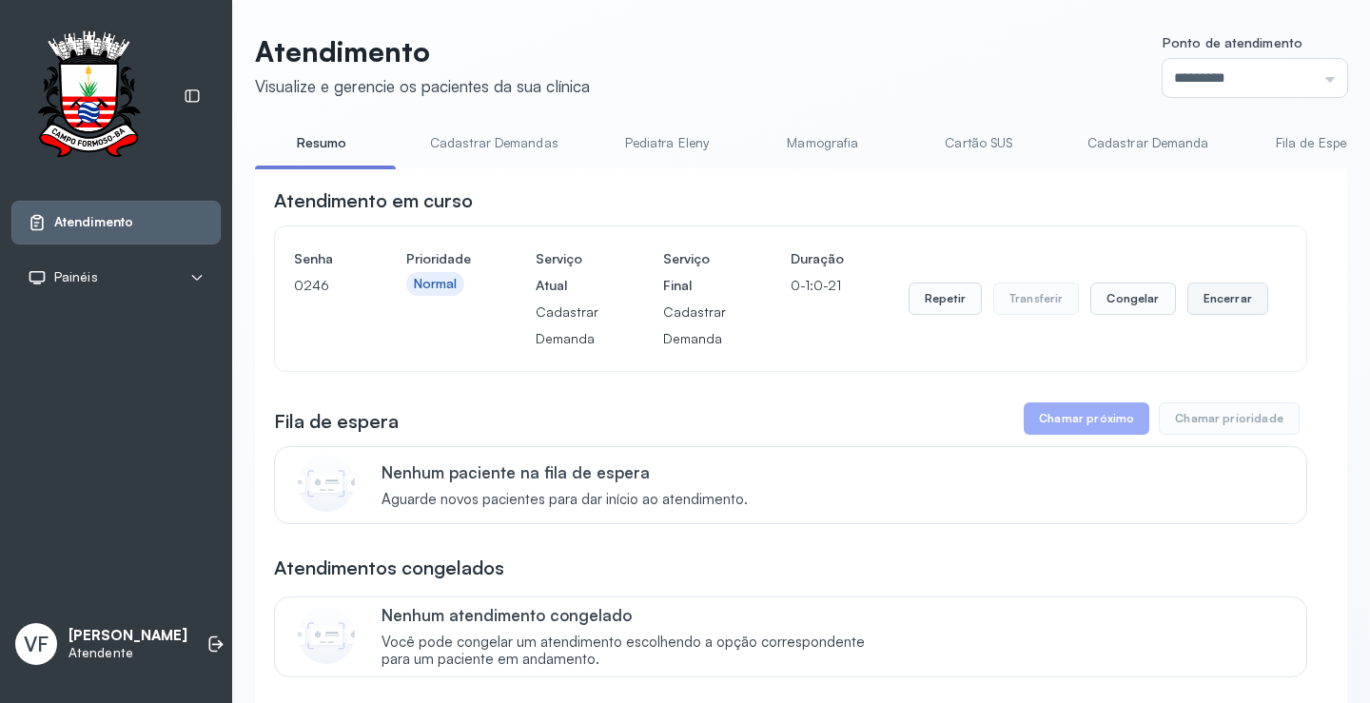
click at [1221, 302] on button "Encerrar" at bounding box center [1227, 298] width 81 height 32
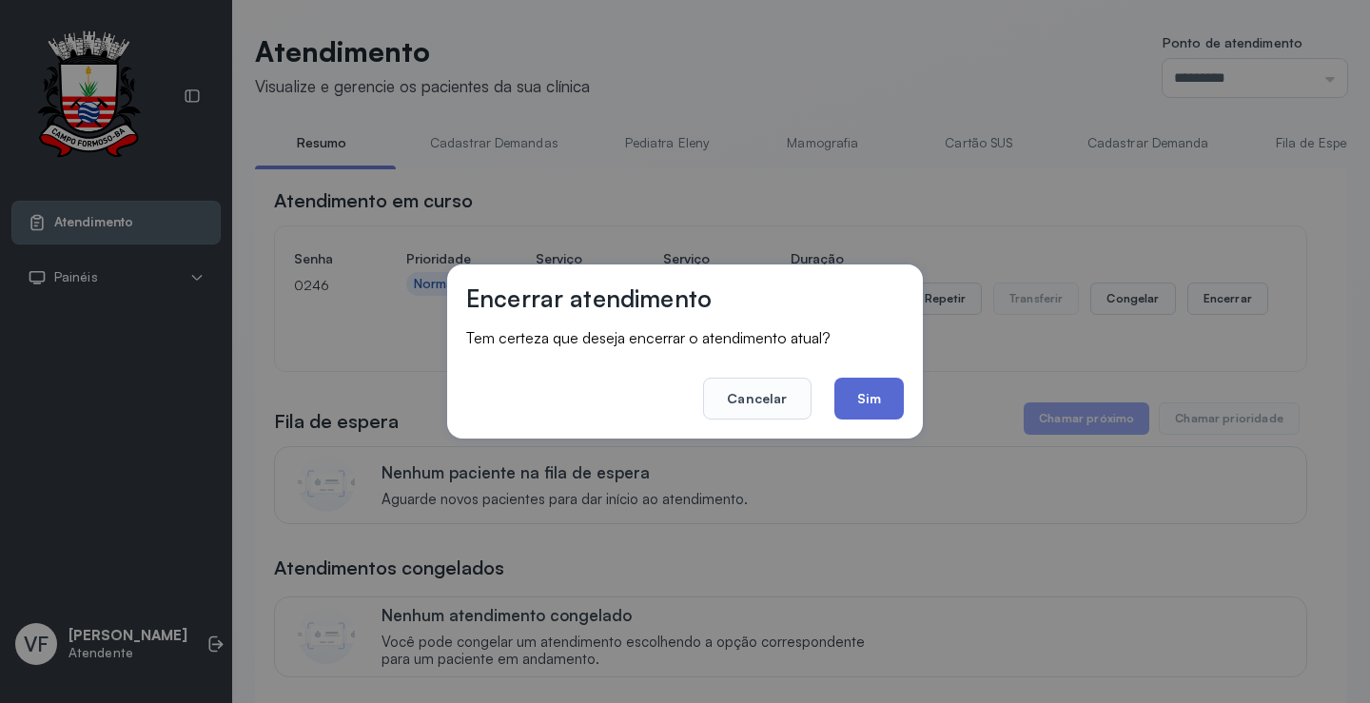
click at [880, 389] on button "Sim" at bounding box center [868, 399] width 69 height 42
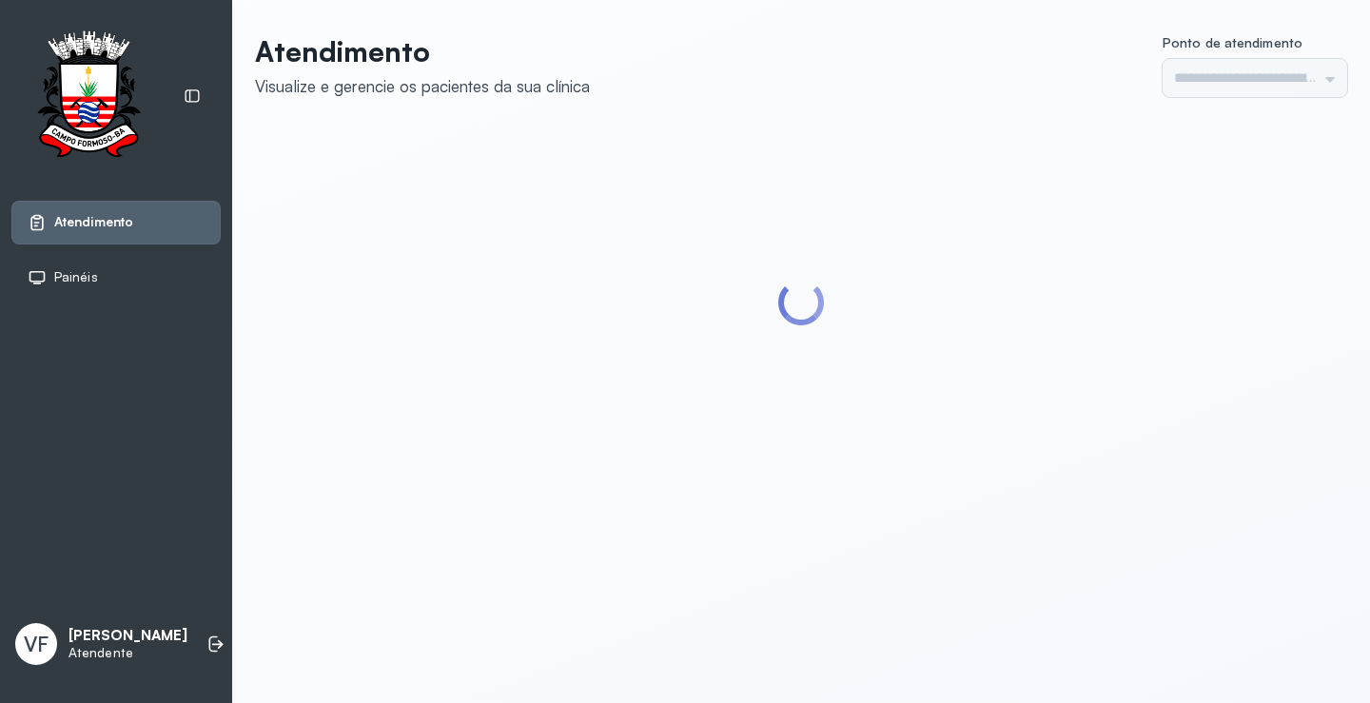
type input "*********"
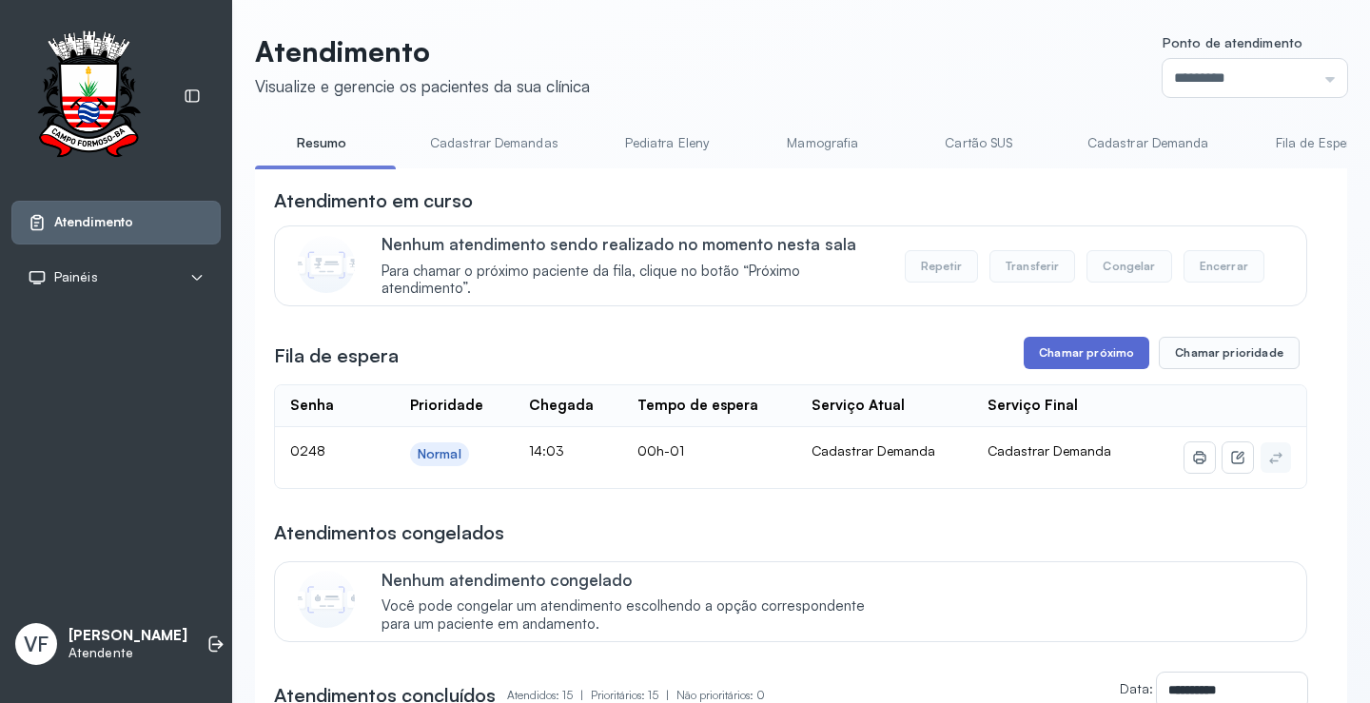
click at [1067, 347] on button "Chamar próximo" at bounding box center [1086, 353] width 126 height 32
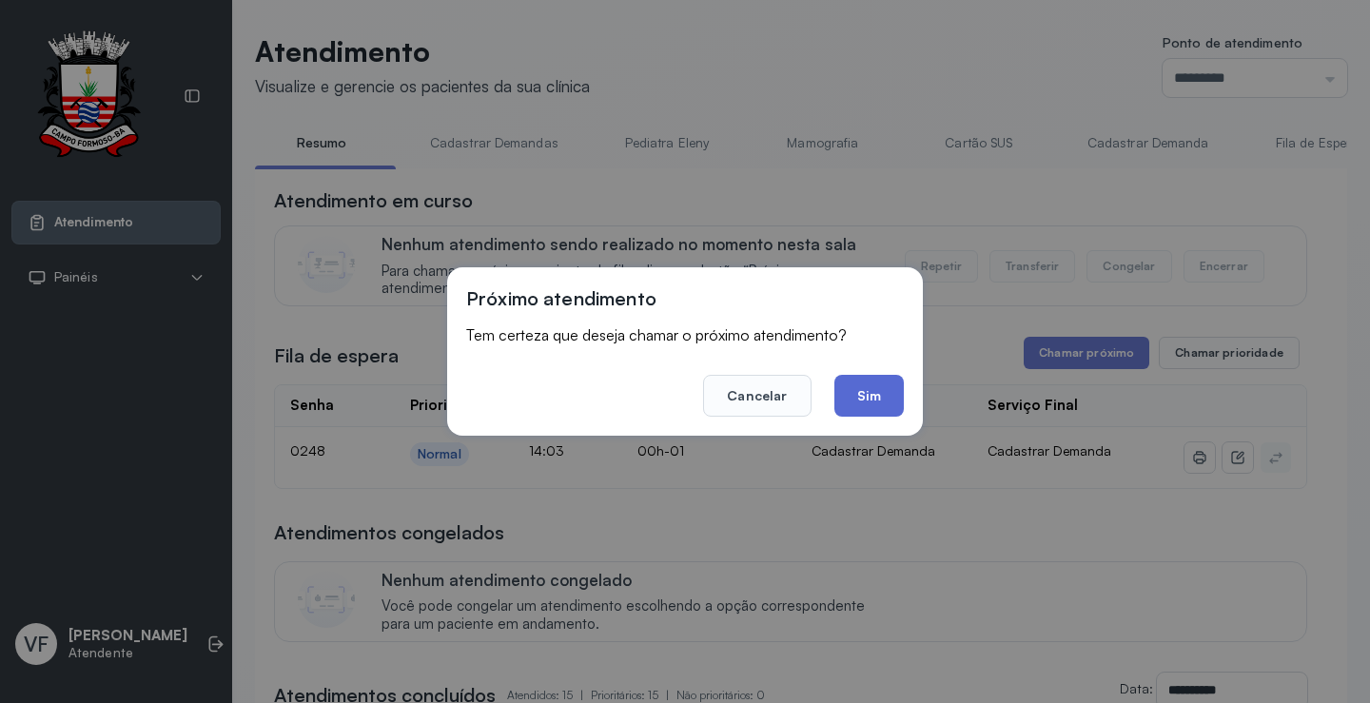
click at [861, 398] on button "Sim" at bounding box center [868, 396] width 69 height 42
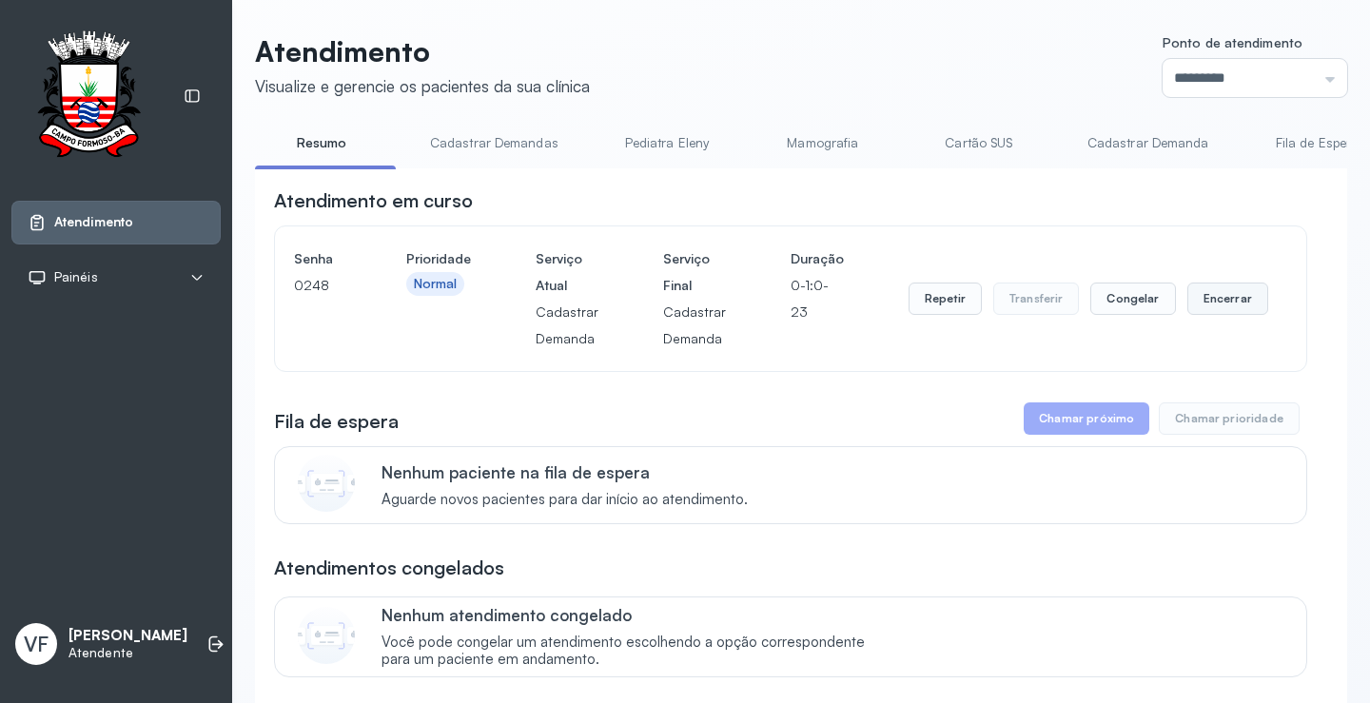
click at [1215, 302] on button "Encerrar" at bounding box center [1227, 298] width 81 height 32
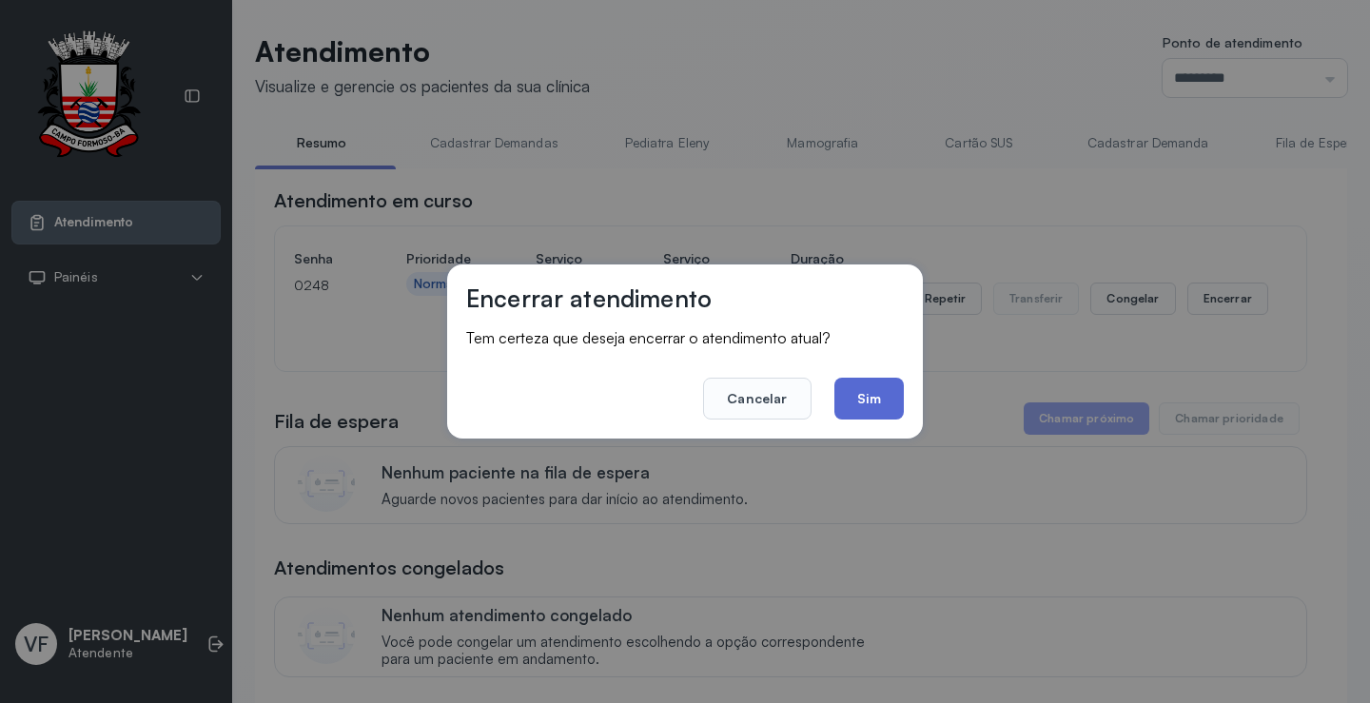
click at [871, 394] on button "Sim" at bounding box center [868, 399] width 69 height 42
